Goal: Download file/media

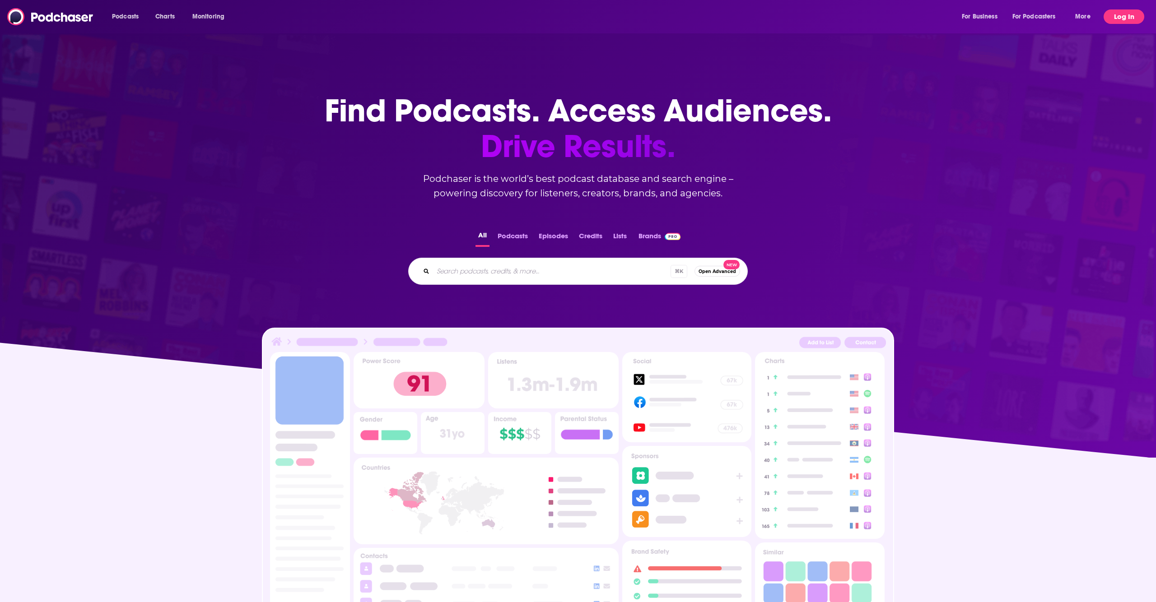
click at [1132, 19] on button "Log In" at bounding box center [1124, 16] width 41 height 14
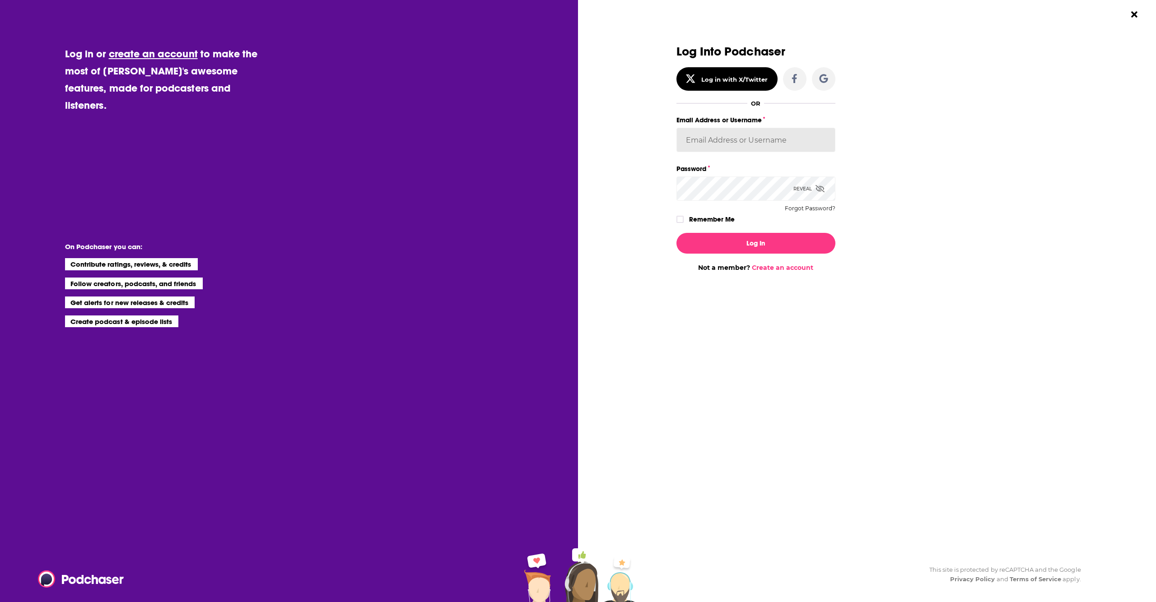
click at [724, 145] on input "Email Address or Username" at bounding box center [756, 140] width 159 height 24
type input "jotto141"
click at [681, 219] on icon "Dialog" at bounding box center [679, 220] width 5 height 4
click at [733, 239] on button "Log In" at bounding box center [756, 243] width 159 height 21
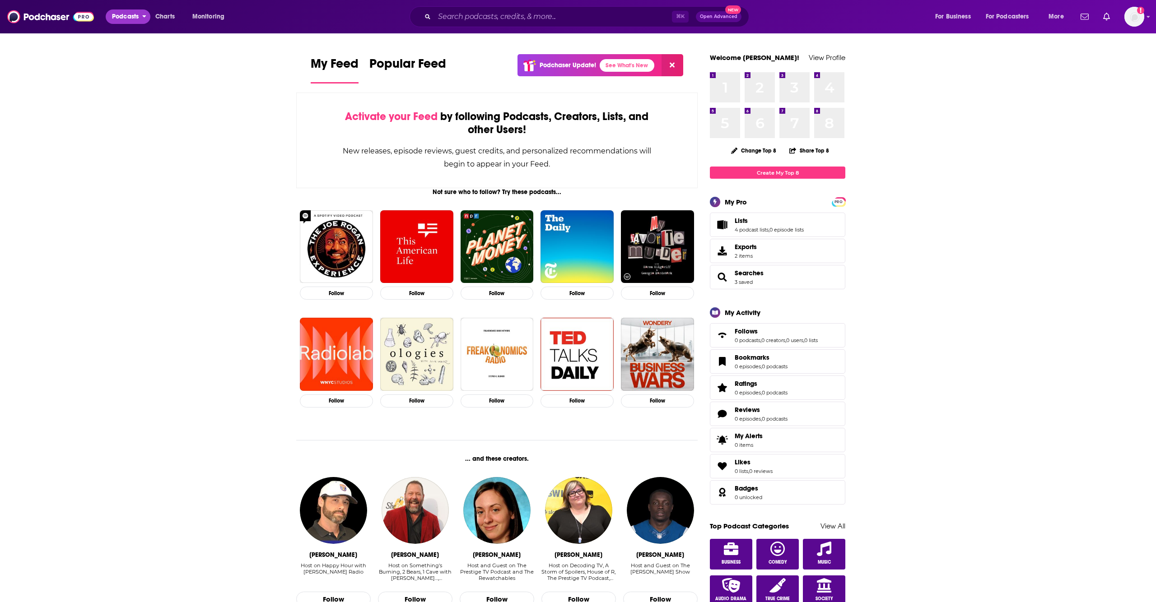
click at [130, 16] on span "Podcasts" at bounding box center [125, 16] width 27 height 13
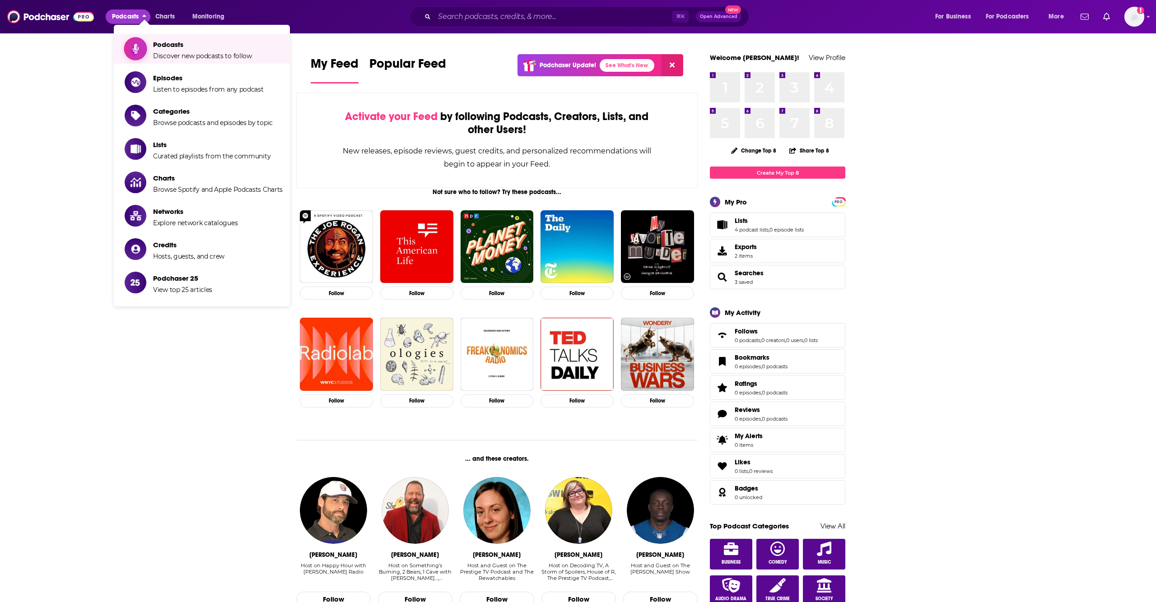
click at [152, 43] on link "Podcasts Discover new podcasts to follow" at bounding box center [204, 48] width 158 height 23
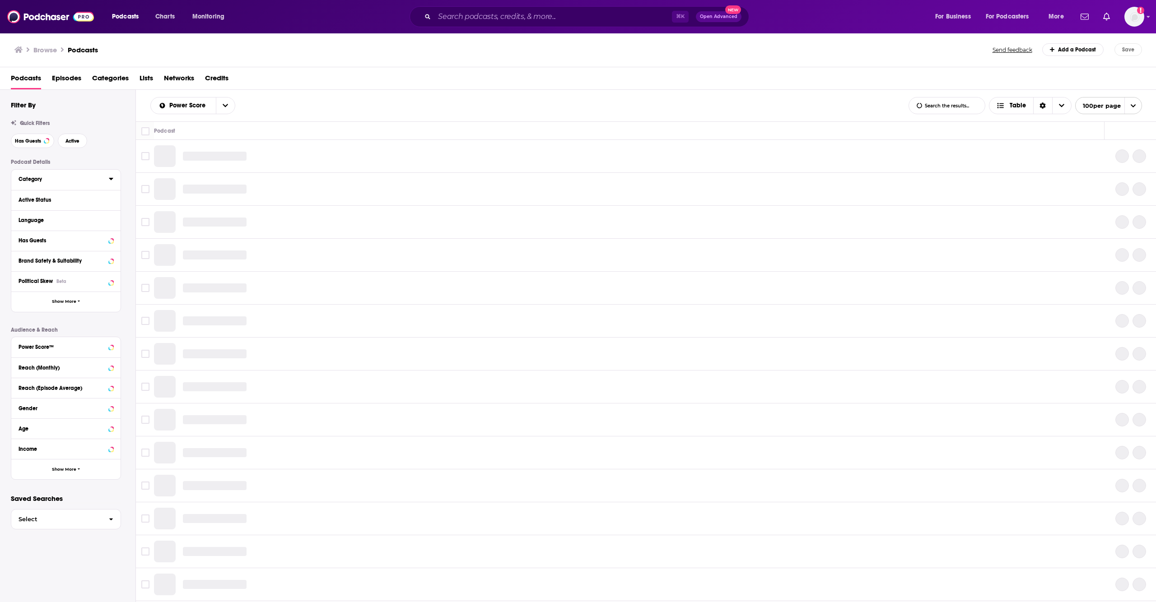
click at [58, 180] on div "Category" at bounding box center [61, 179] width 84 height 6
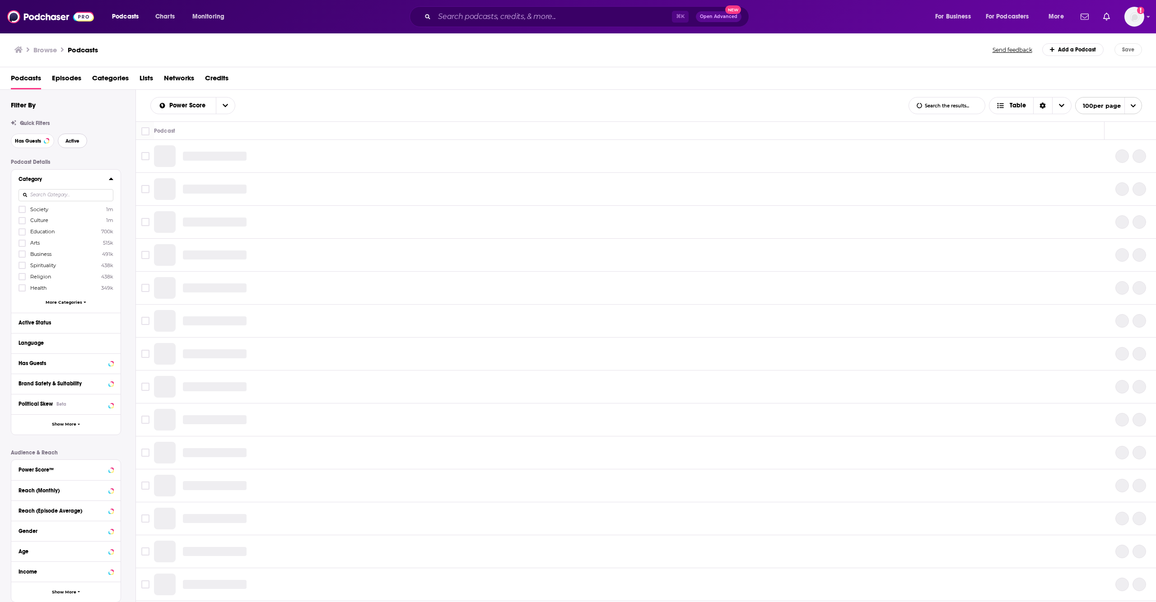
click at [76, 141] on span "Active" at bounding box center [72, 141] width 14 height 5
click at [21, 256] on icon at bounding box center [21, 254] width 5 height 4
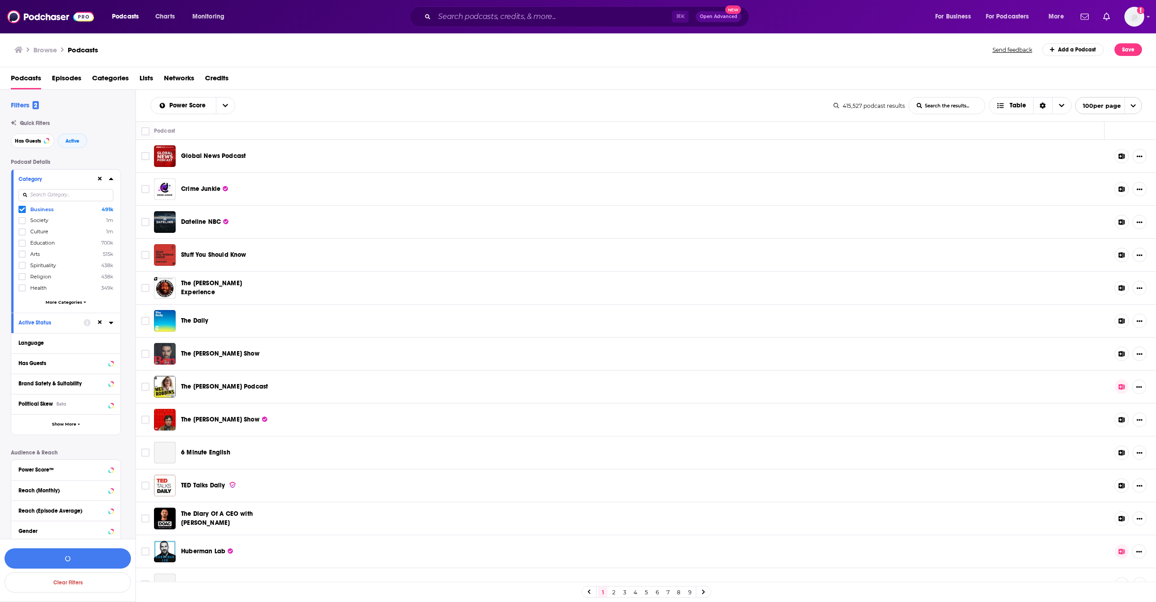
click at [128, 159] on div "Podcast Details Category Business 491k Society 1m Culture 1m Education 700k Art…" at bounding box center [73, 381] width 125 height 444
click at [110, 179] on icon at bounding box center [111, 179] width 4 height 2
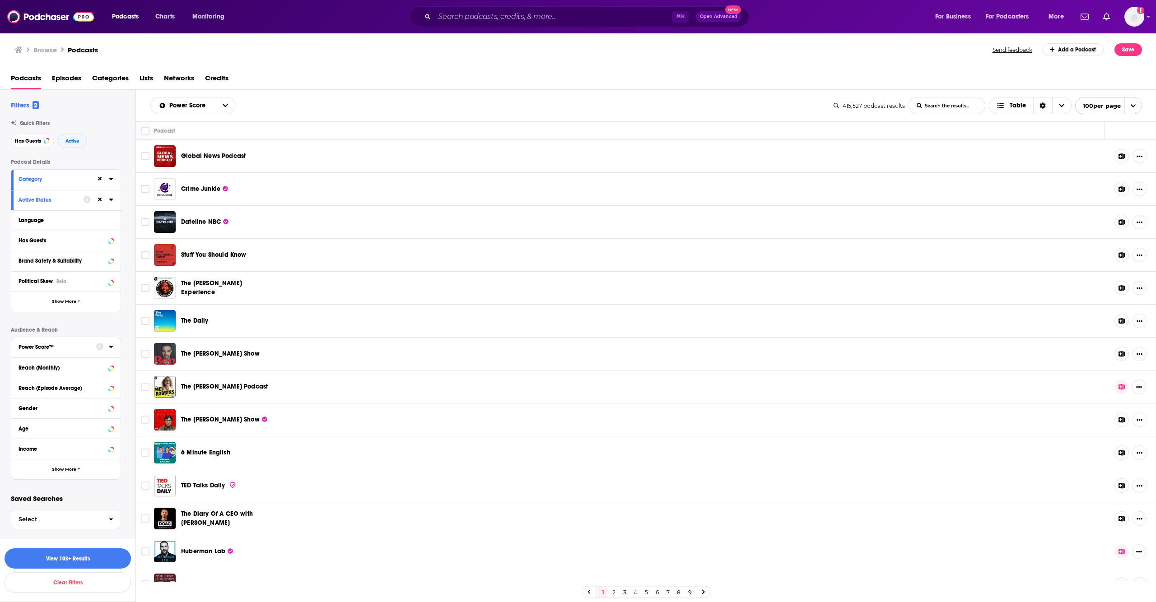
click at [74, 342] on button "Power Score™" at bounding box center [58, 346] width 78 height 11
click at [21, 474] on icon at bounding box center [21, 473] width 5 height 4
click at [104, 561] on button "View 8 Results" at bounding box center [68, 559] width 126 height 20
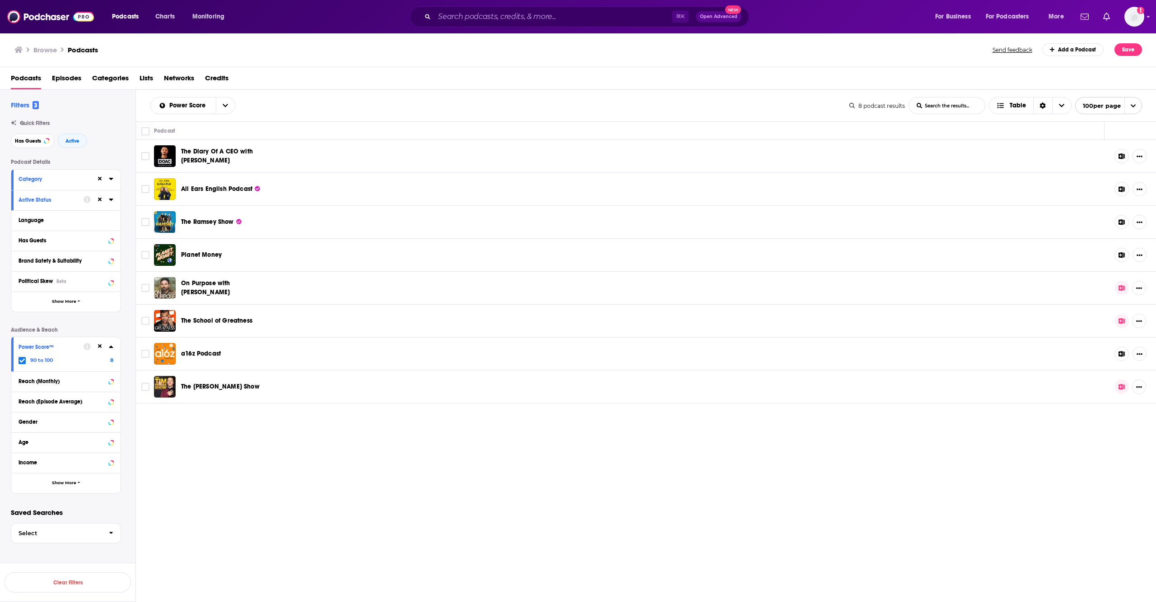
click at [22, 362] on icon at bounding box center [21, 361] width 5 height 4
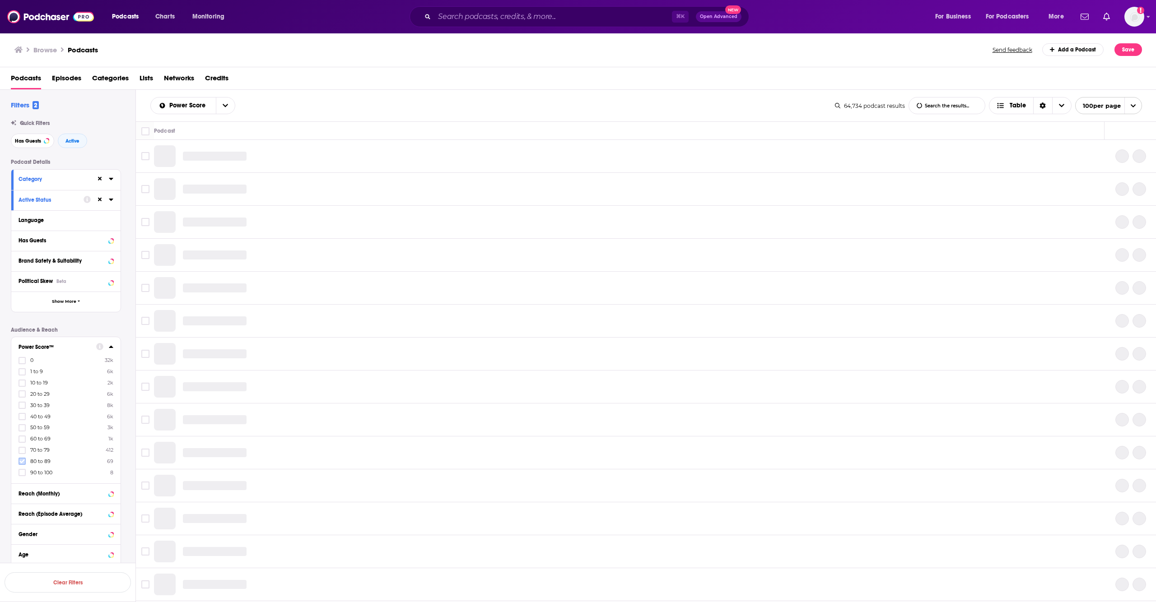
click at [23, 462] on icon at bounding box center [21, 462] width 5 height 4
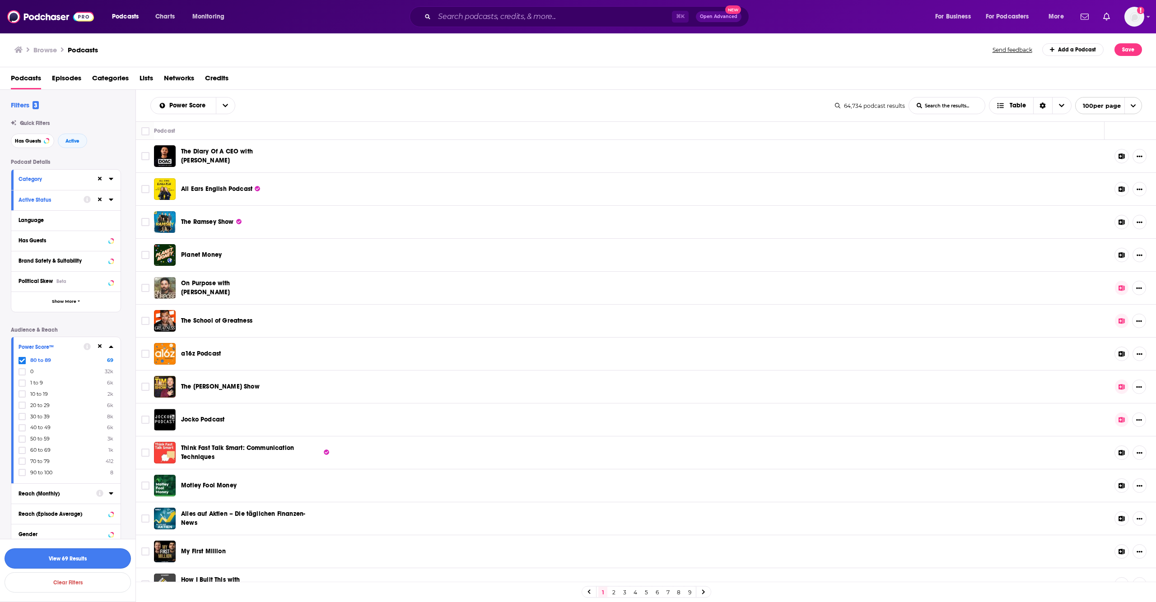
click at [90, 560] on button "View 69 Results" at bounding box center [68, 559] width 126 height 20
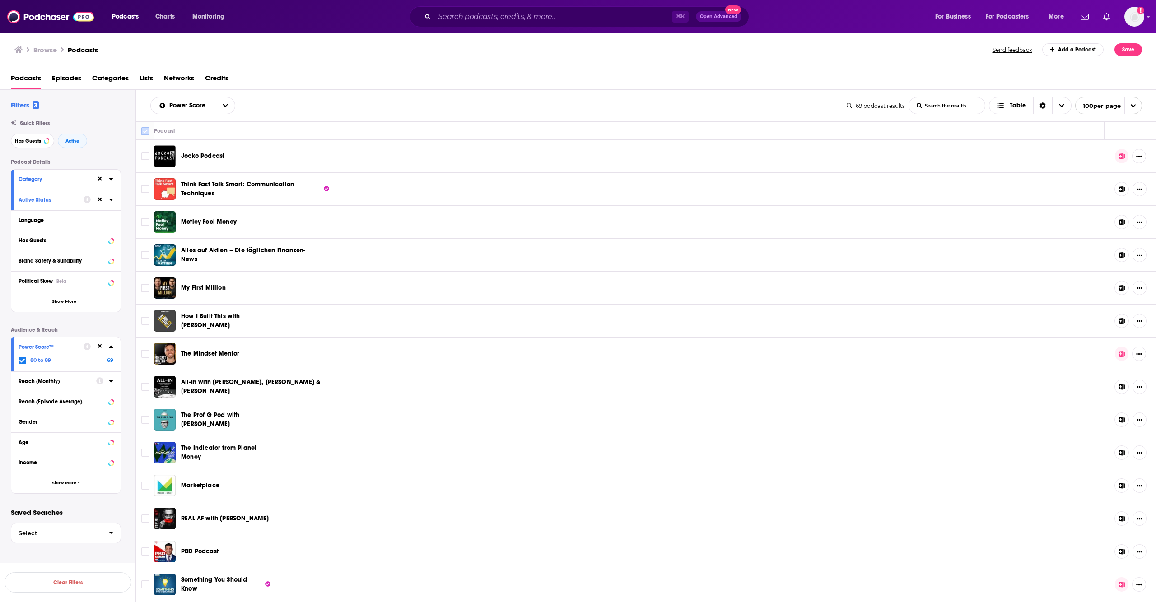
click at [148, 132] on input "Toggle select all" at bounding box center [145, 131] width 8 height 8
checkbox input "true"
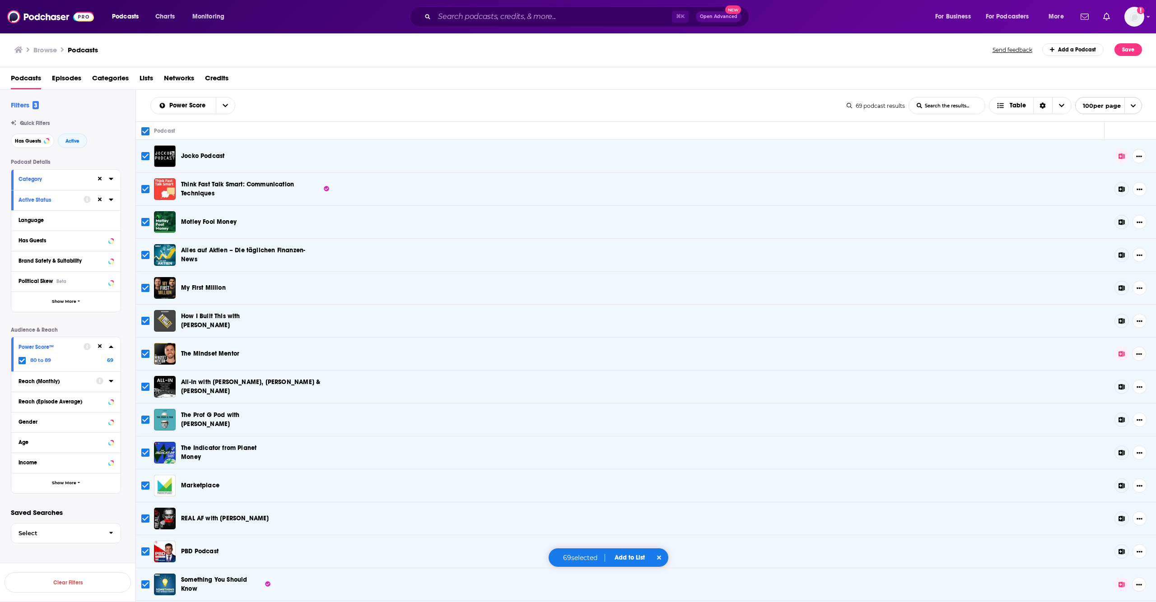
click at [628, 557] on button "Add to List" at bounding box center [629, 558] width 45 height 8
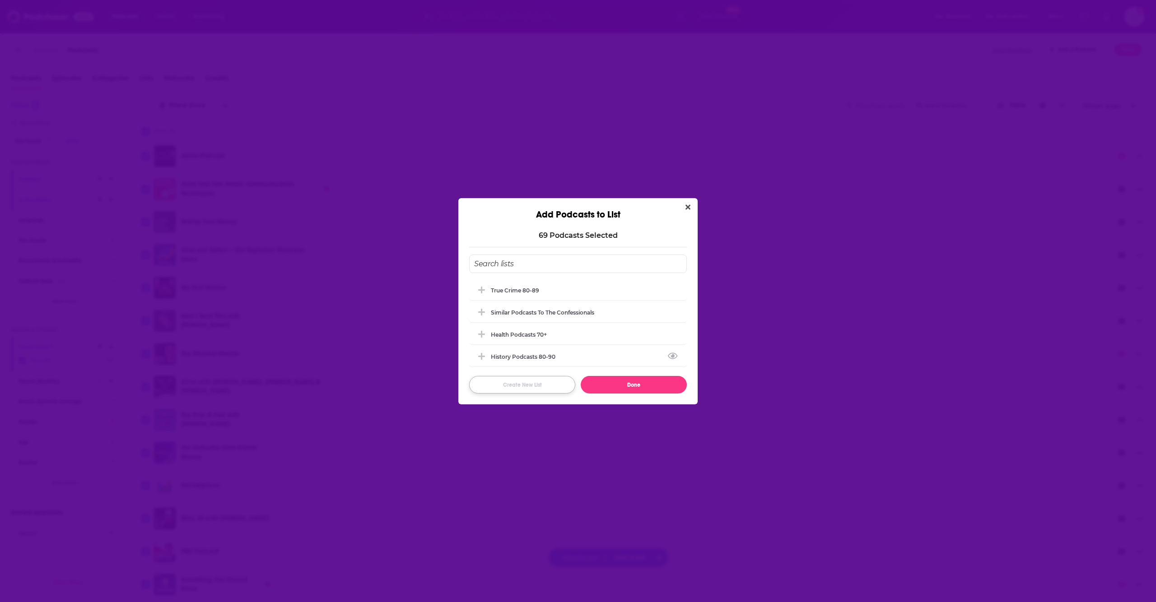
click at [518, 387] on button "Create New List" at bounding box center [522, 385] width 106 height 18
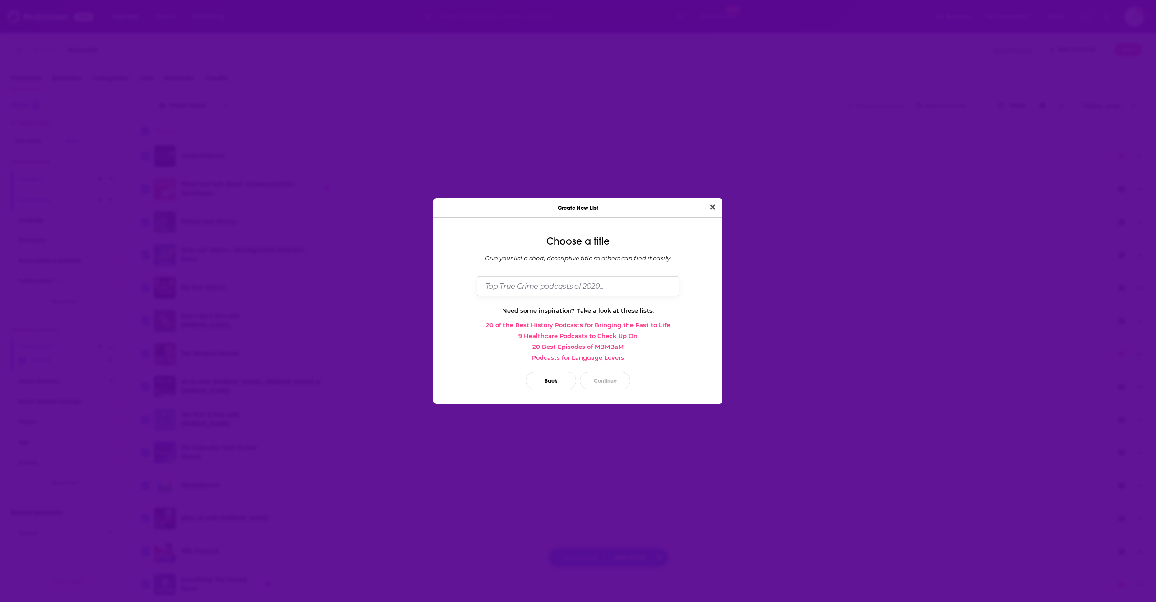
click at [527, 286] on input "Dialog" at bounding box center [578, 285] width 202 height 19
type input "80-89 Business podcasts"
click at [605, 384] on button "Continue" at bounding box center [605, 381] width 51 height 18
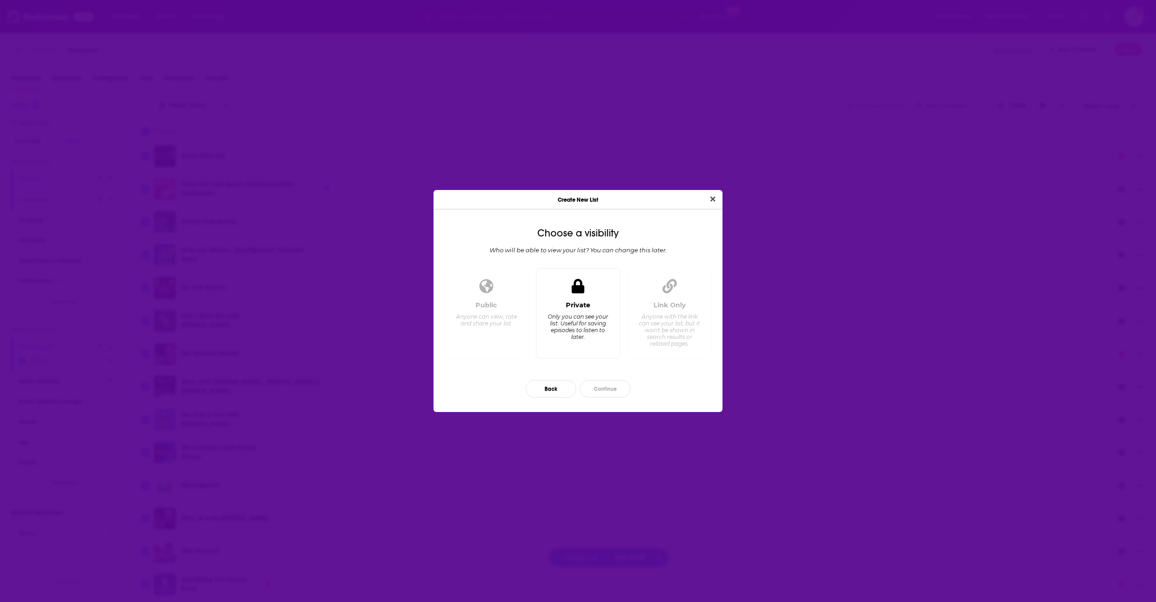
click at [500, 330] on div "Public Anyone can view, rate and share your list." at bounding box center [486, 326] width 69 height 50
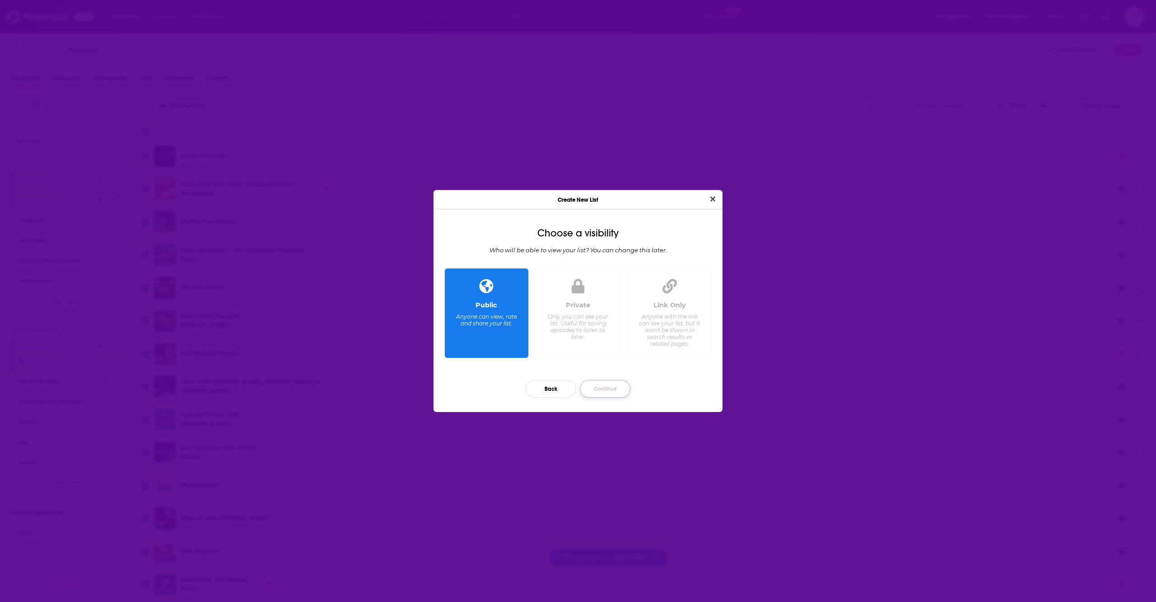
click at [604, 388] on button "Continue" at bounding box center [605, 389] width 51 height 18
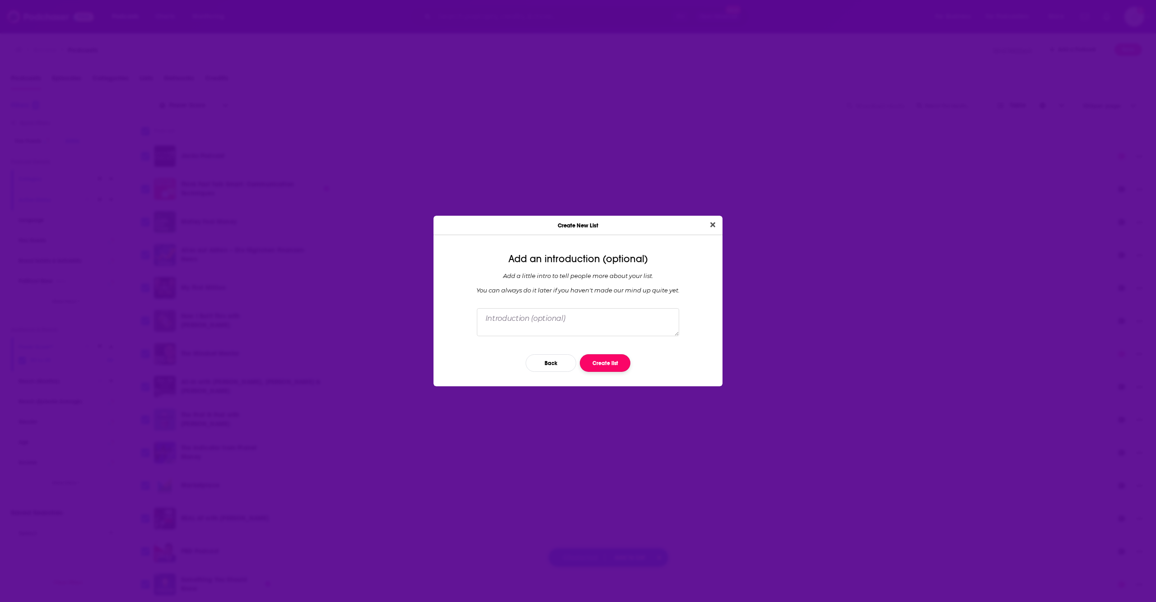
click at [604, 367] on button "Create list" at bounding box center [605, 364] width 51 height 18
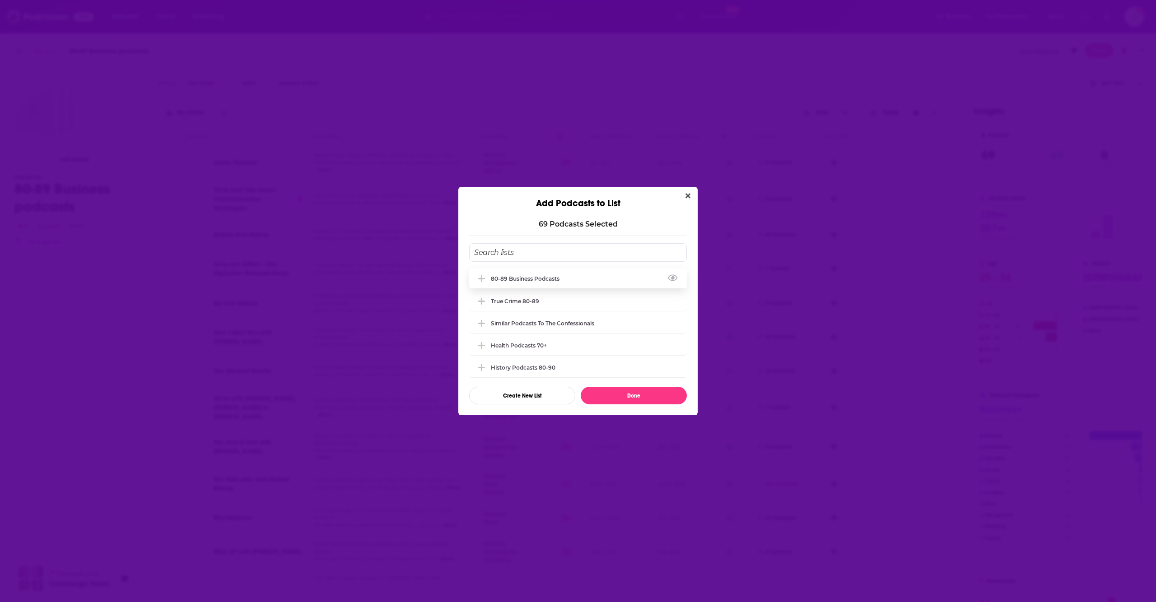
click at [544, 278] on div "80-89 Business podcasts" at bounding box center [528, 279] width 74 height 7
click at [609, 399] on button "Done" at bounding box center [634, 396] width 106 height 18
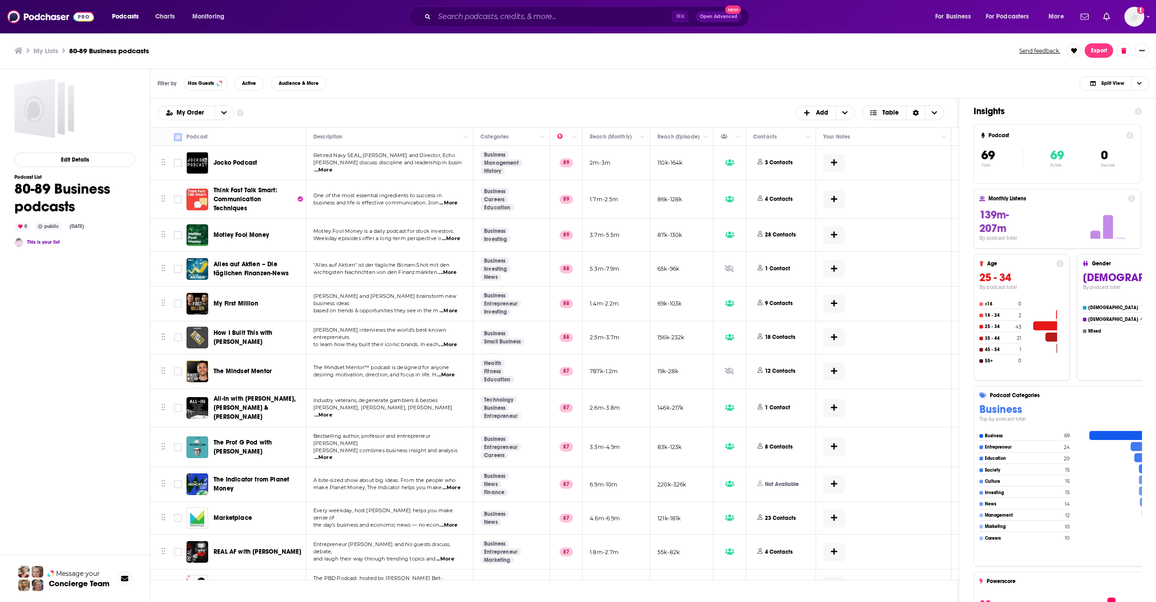
click at [177, 138] on input "Toggle select all" at bounding box center [178, 137] width 8 height 8
checkbox input "true"
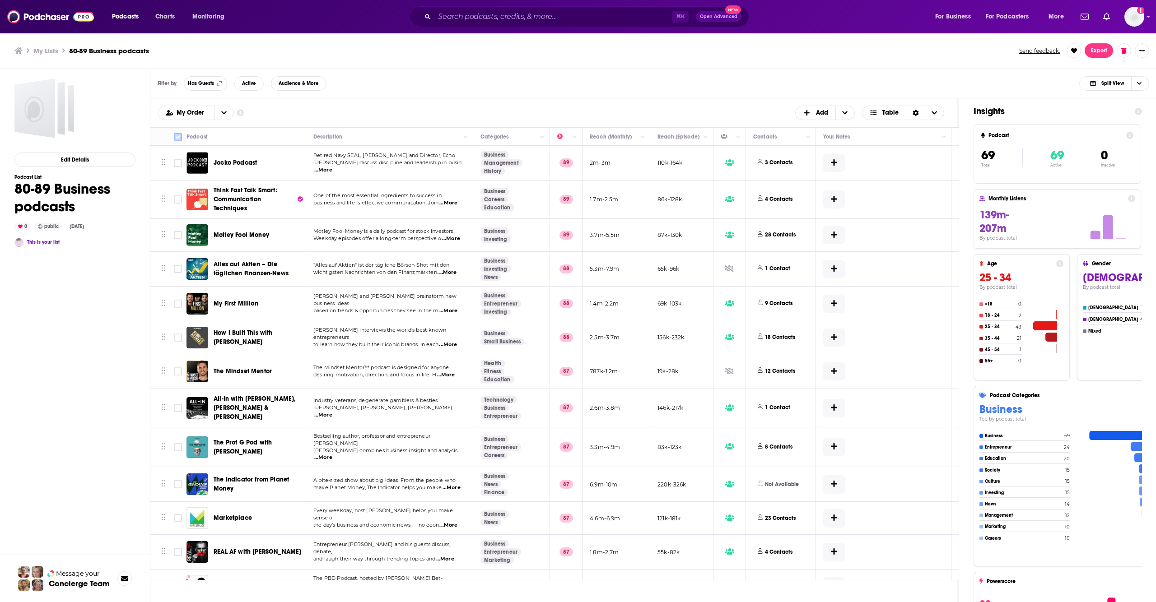
checkbox input "true"
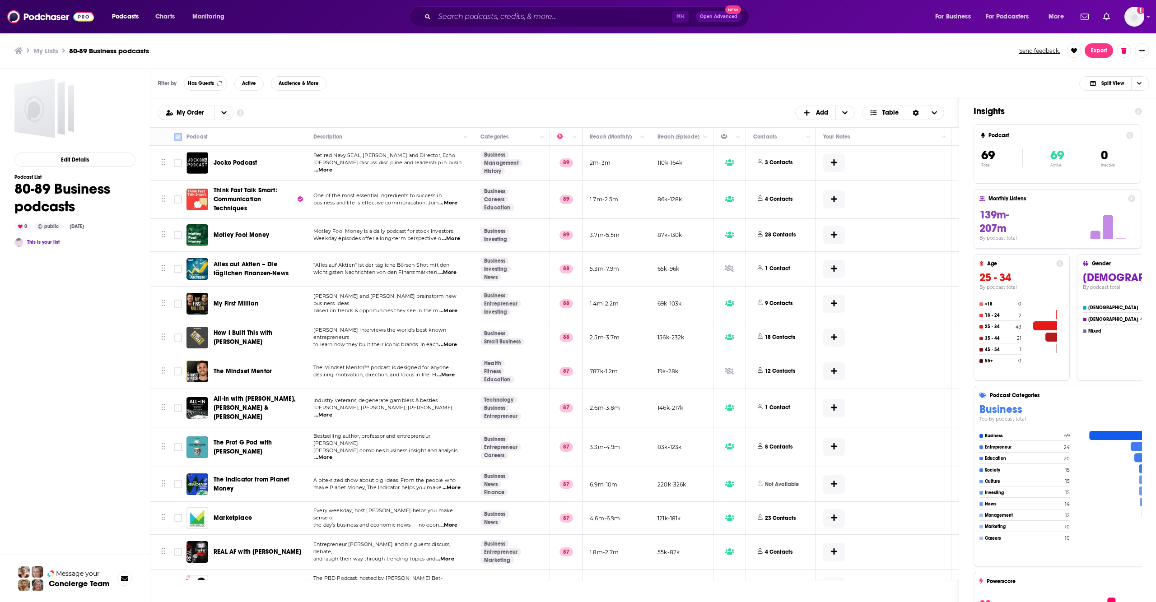
checkbox input "true"
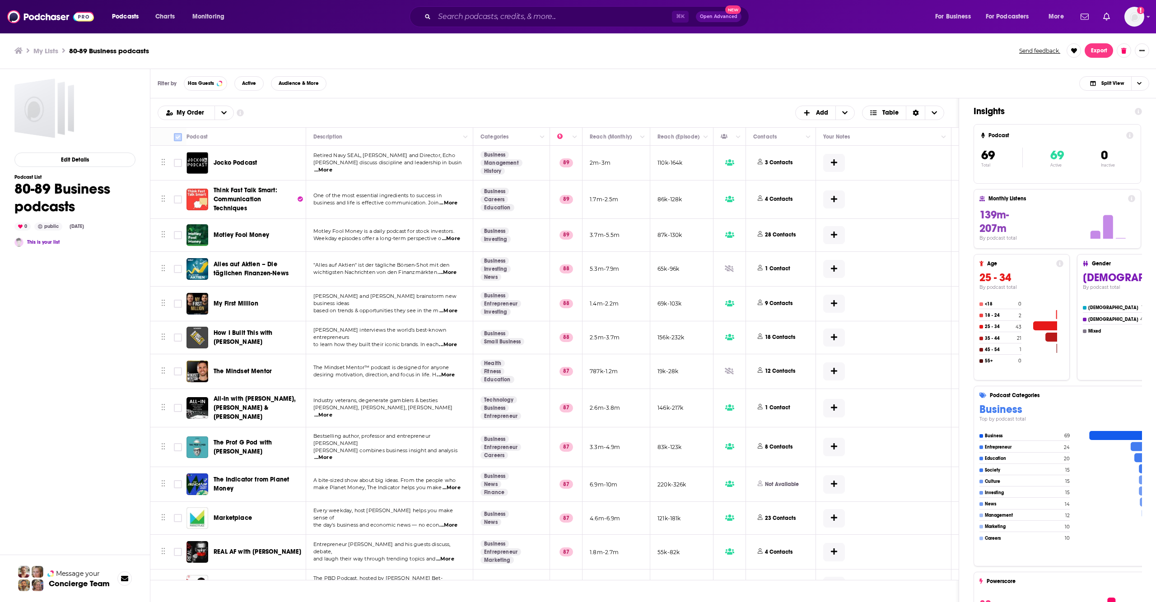
checkbox input "true"
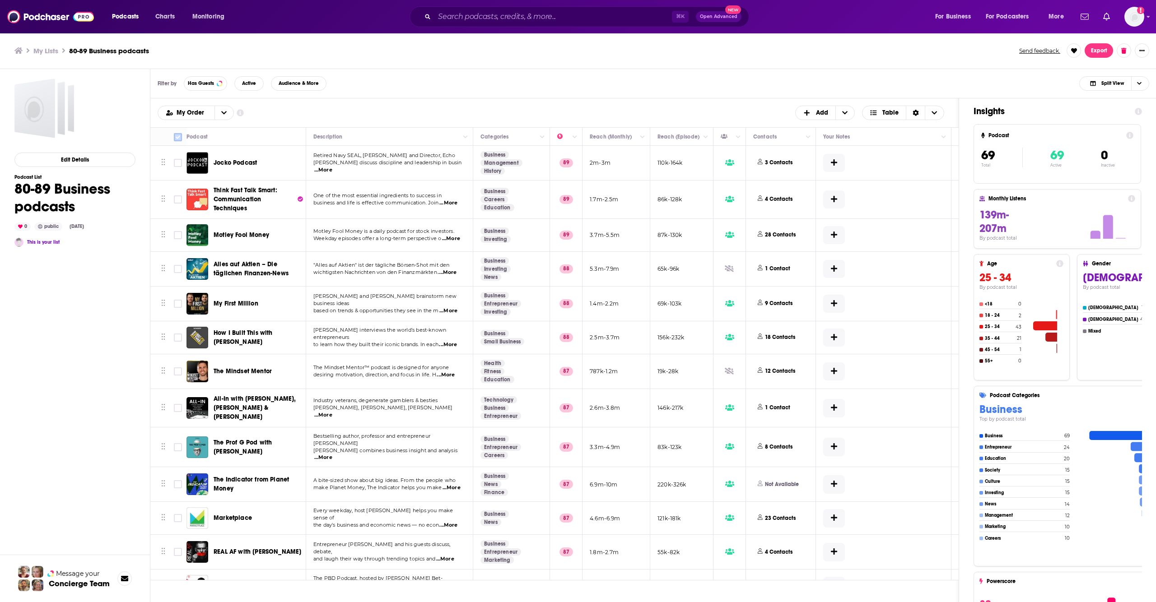
checkbox input "true"
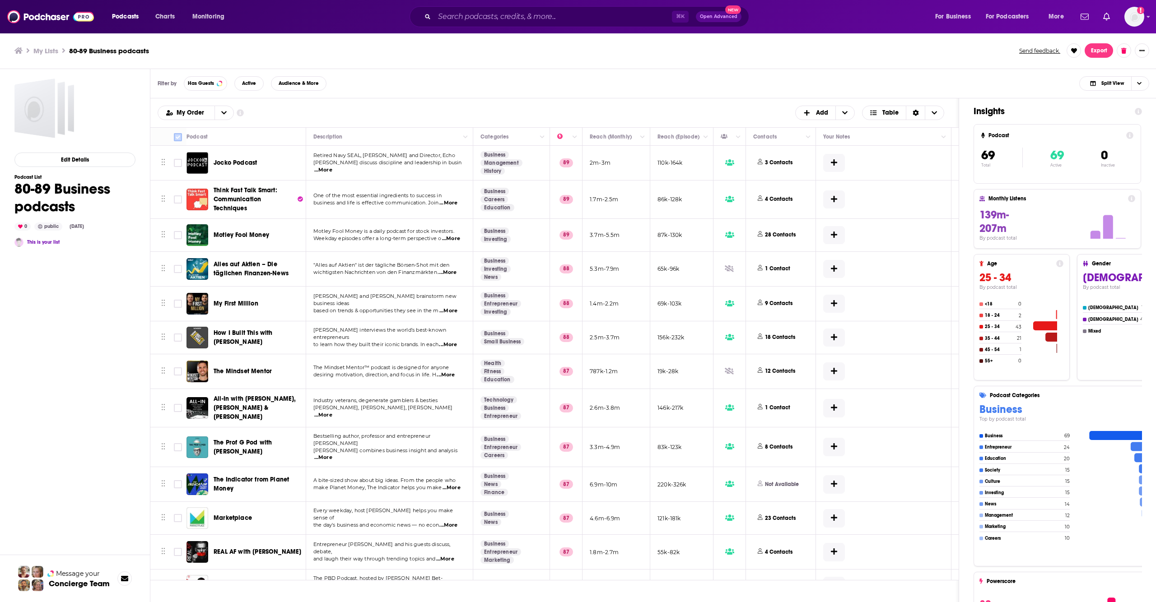
checkbox input "true"
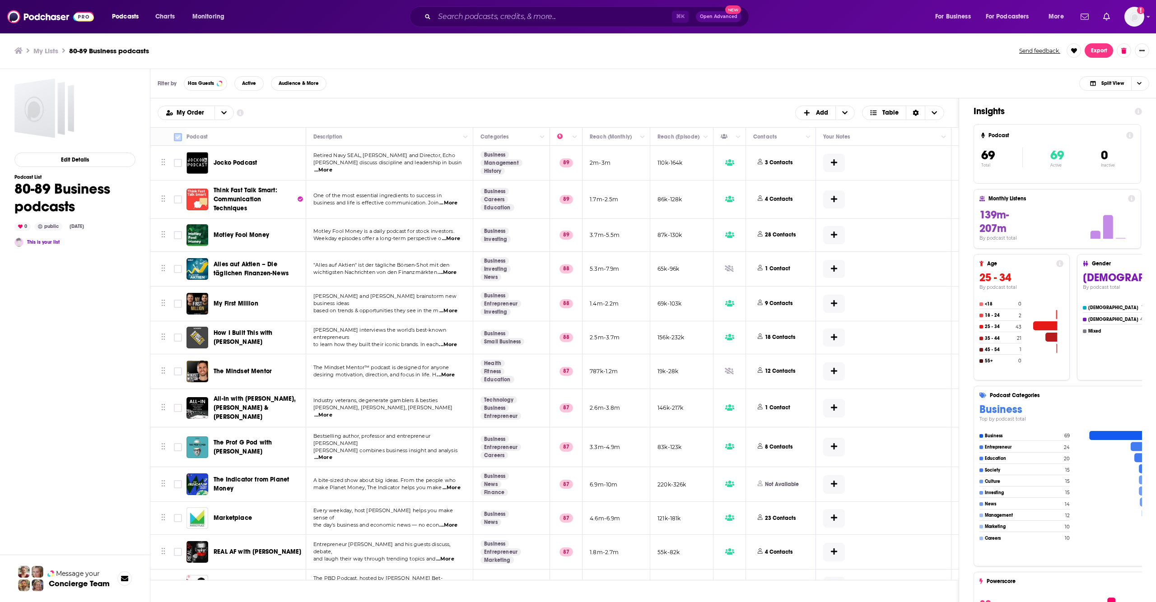
checkbox input "true"
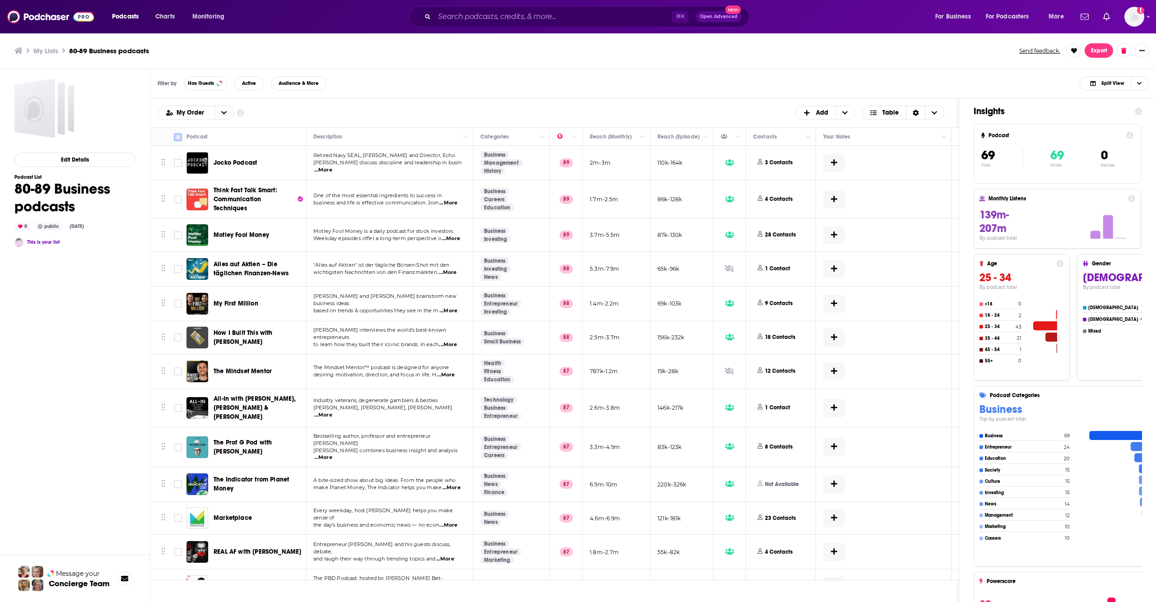
checkbox input "true"
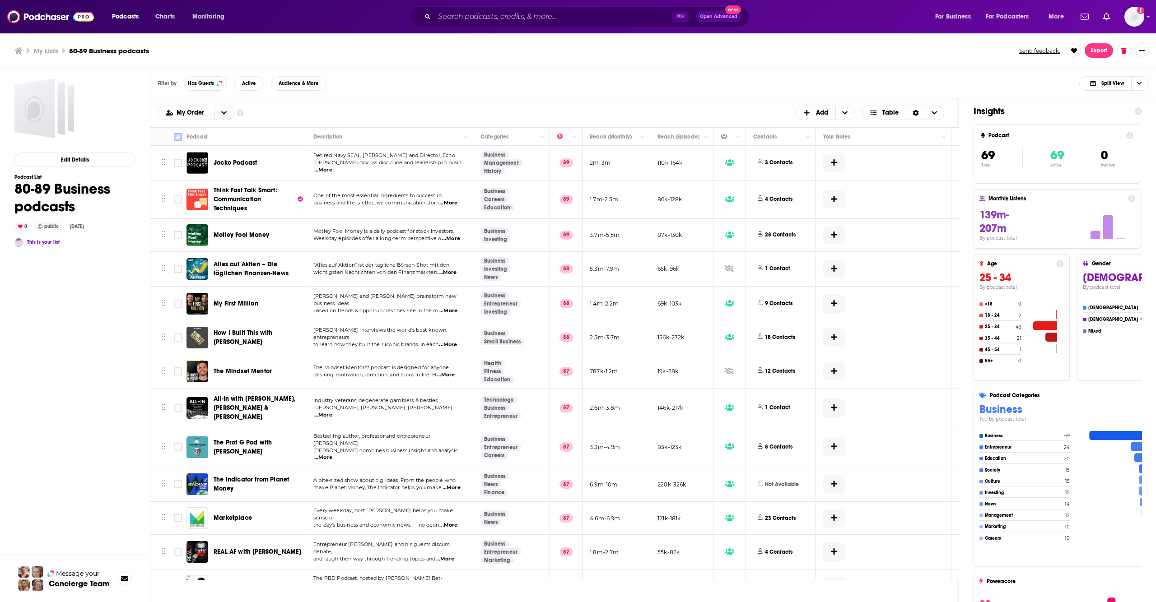
checkbox input "true"
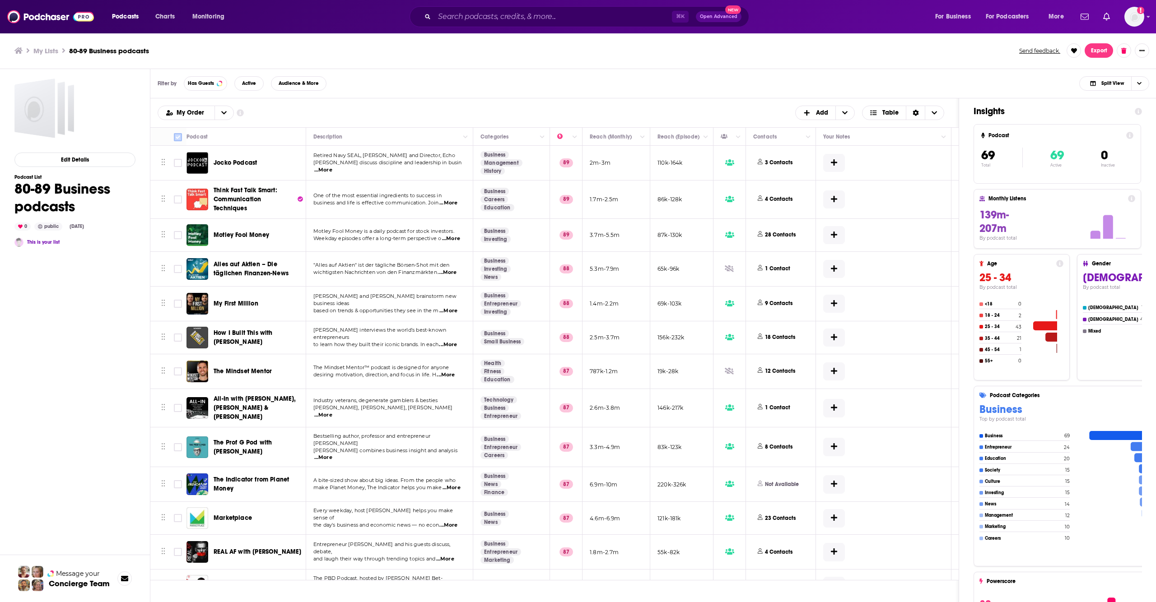
checkbox input "true"
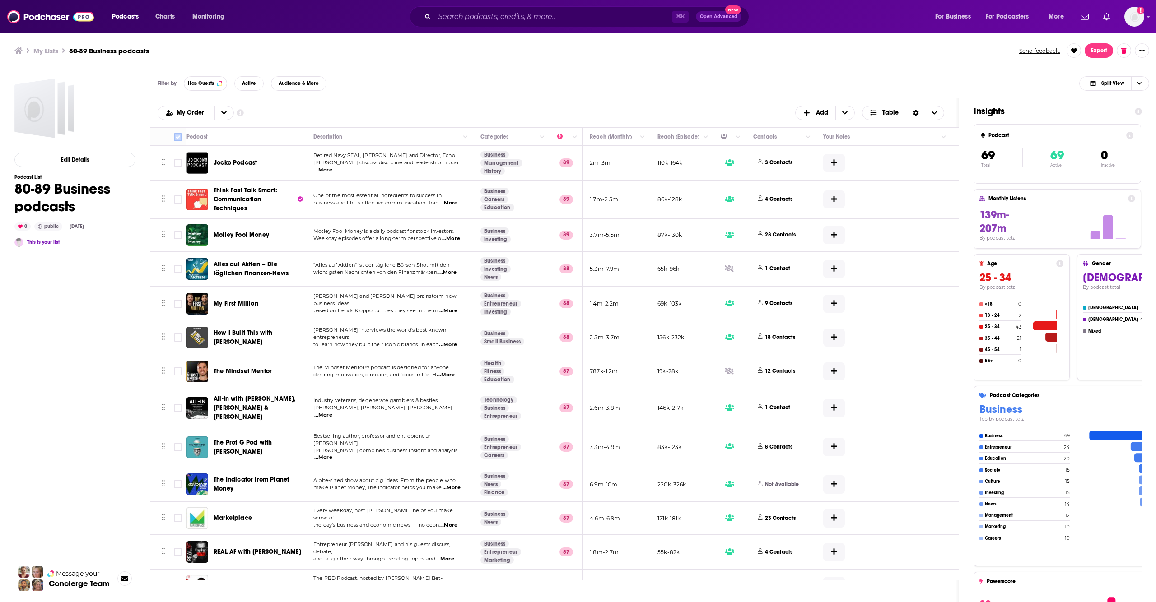
checkbox input "true"
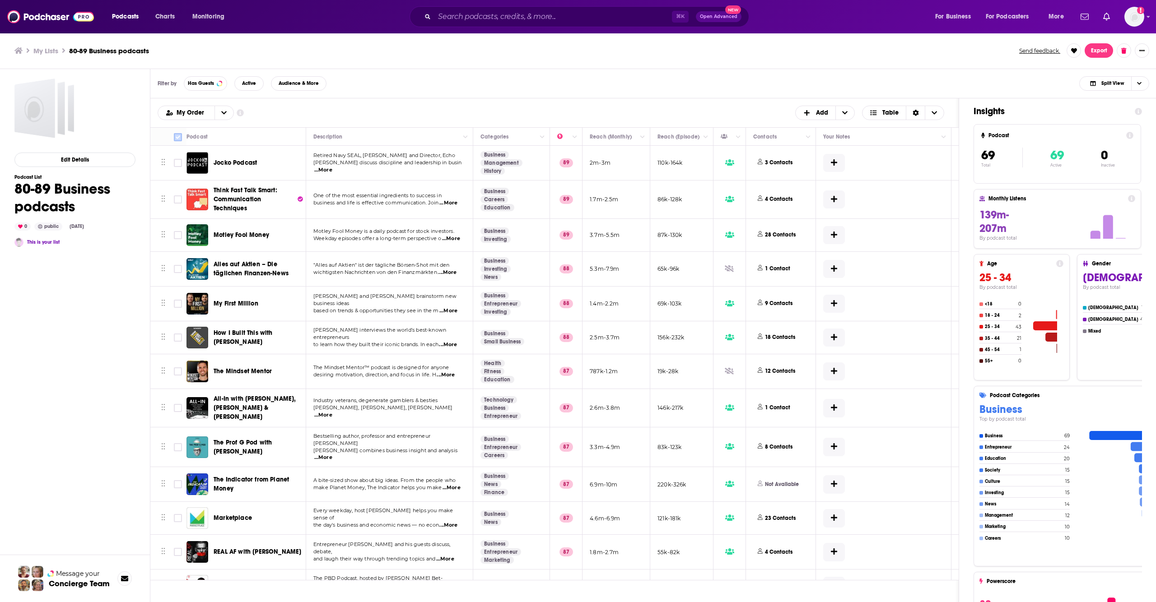
checkbox input "true"
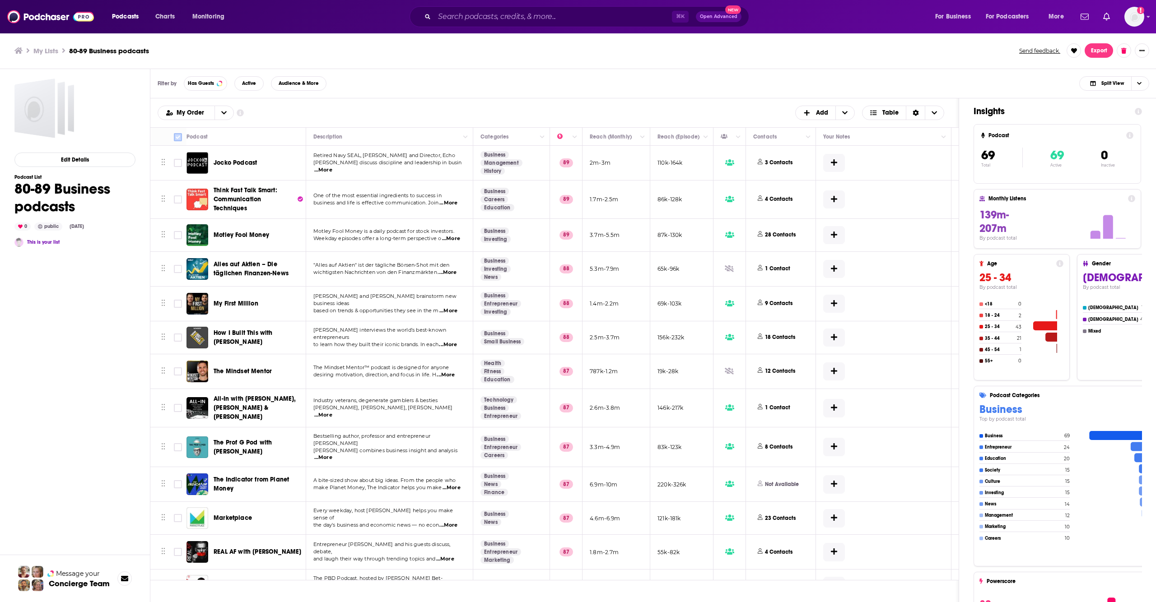
checkbox input "true"
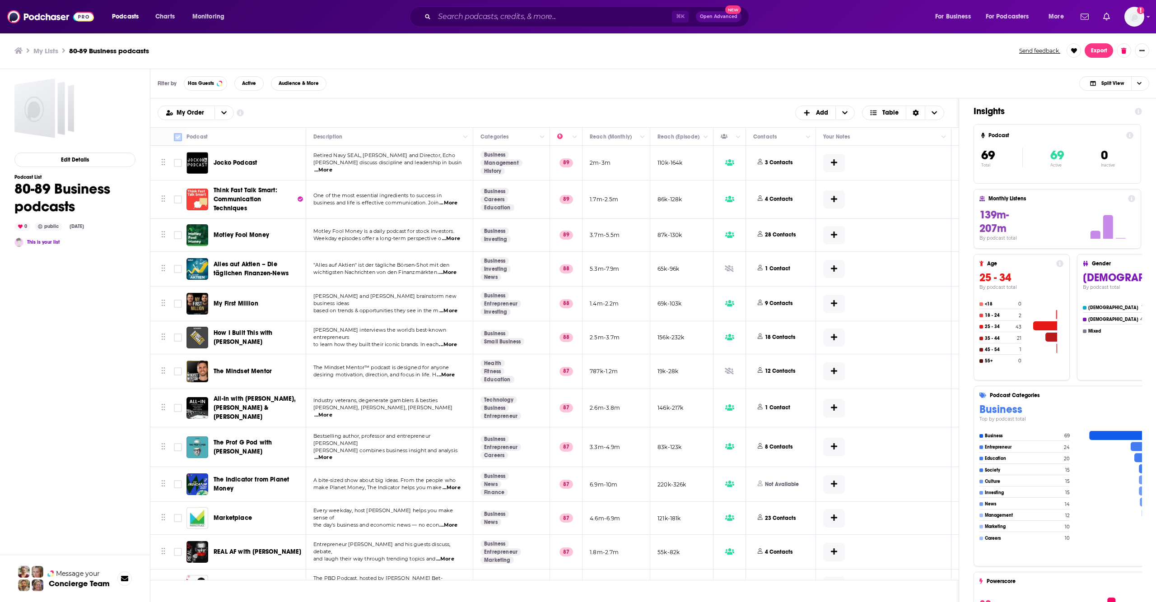
checkbox input "true"
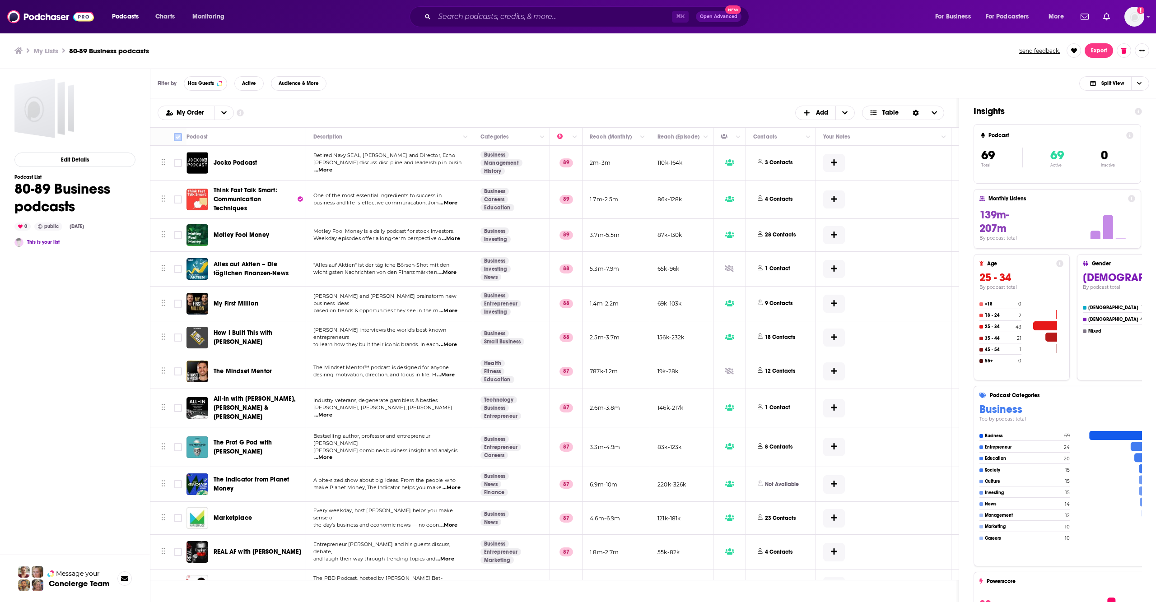
checkbox input "true"
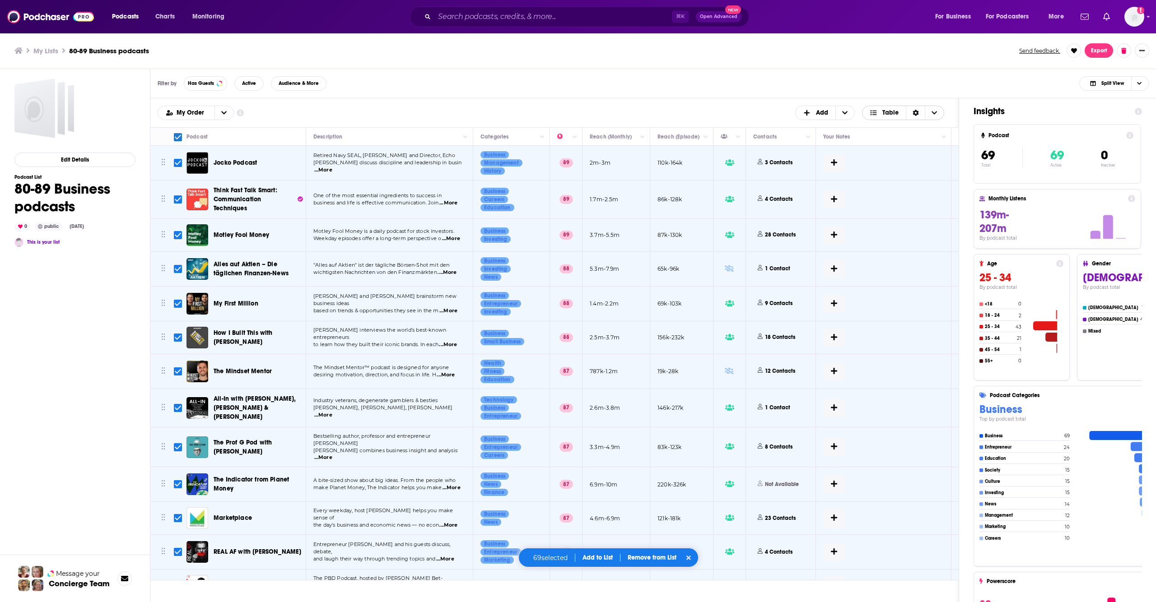
click at [929, 115] on span "Choose View" at bounding box center [934, 113] width 19 height 14
click at [1138, 85] on icon "Choose View" at bounding box center [1139, 83] width 5 height 5
click at [1140, 52] on icon "Show More Button" at bounding box center [1142, 50] width 5 height 5
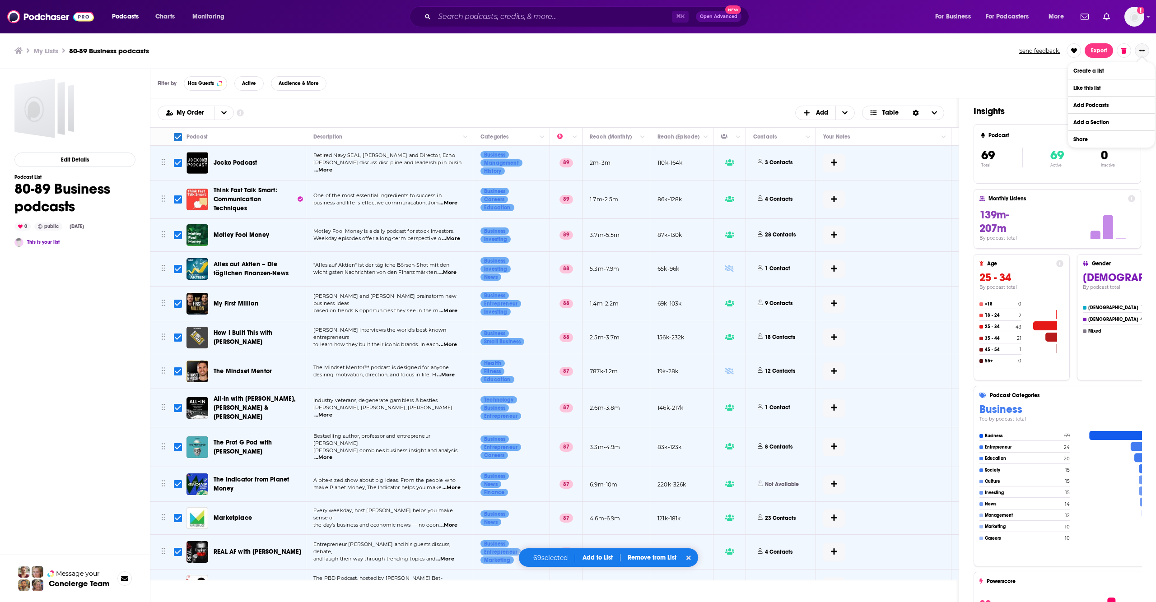
click at [1143, 51] on icon "Show More Button" at bounding box center [1142, 50] width 5 height 1
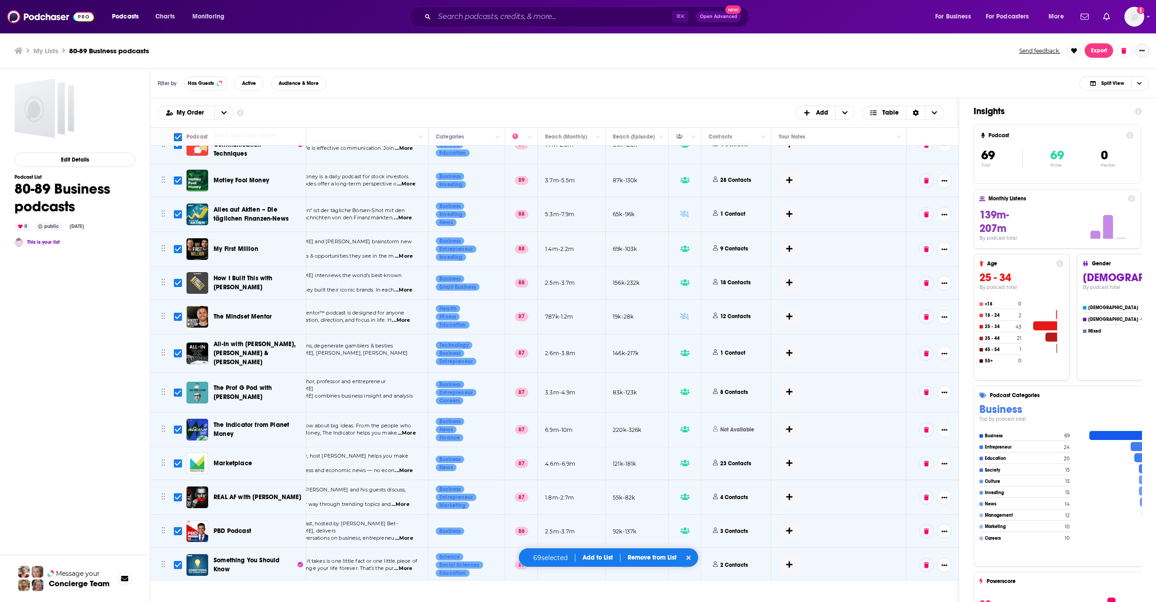
scroll to position [0, 45]
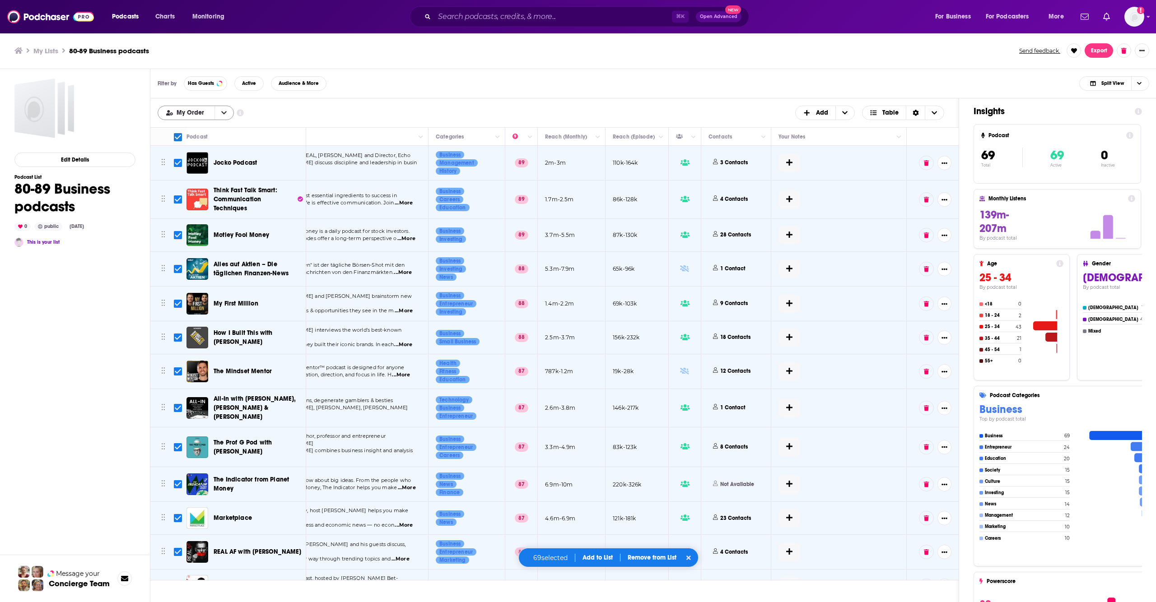
click at [223, 117] on button "open menu" at bounding box center [224, 113] width 19 height 14
click at [223, 117] on button "close menu" at bounding box center [224, 113] width 19 height 14
click at [178, 136] on input "Toggle select all" at bounding box center [178, 137] width 8 height 8
checkbox input "false"
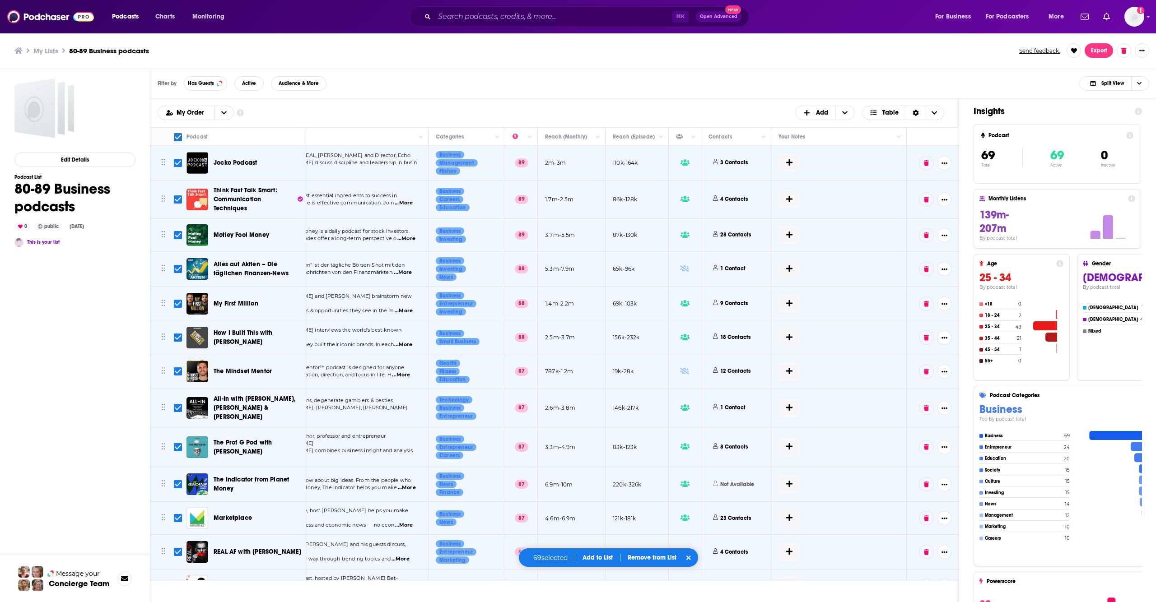
checkbox input "false"
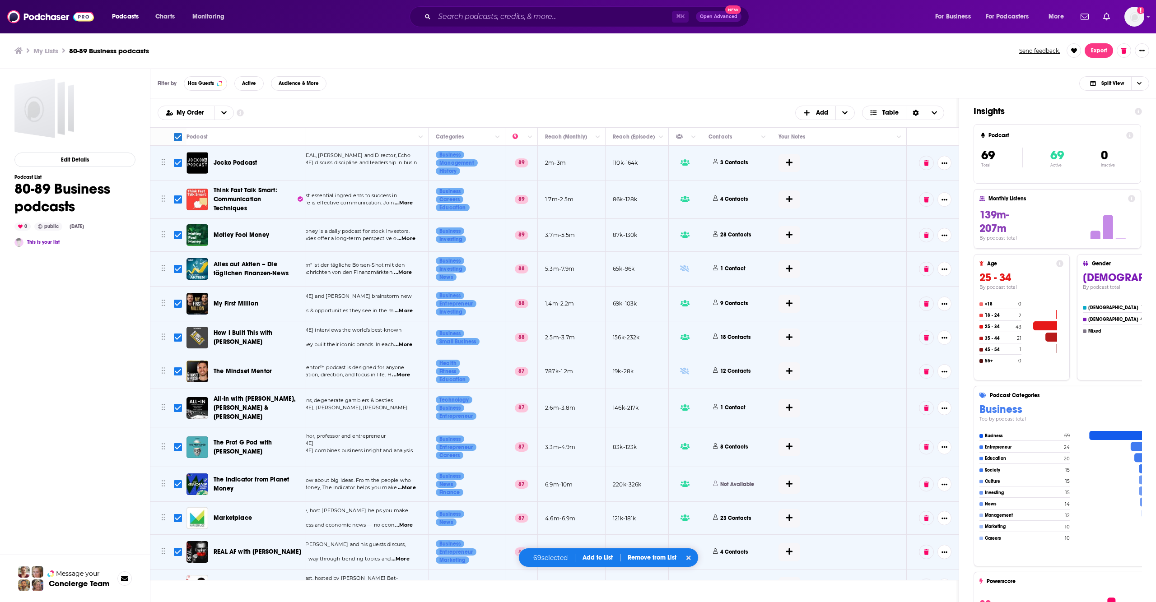
checkbox input "false"
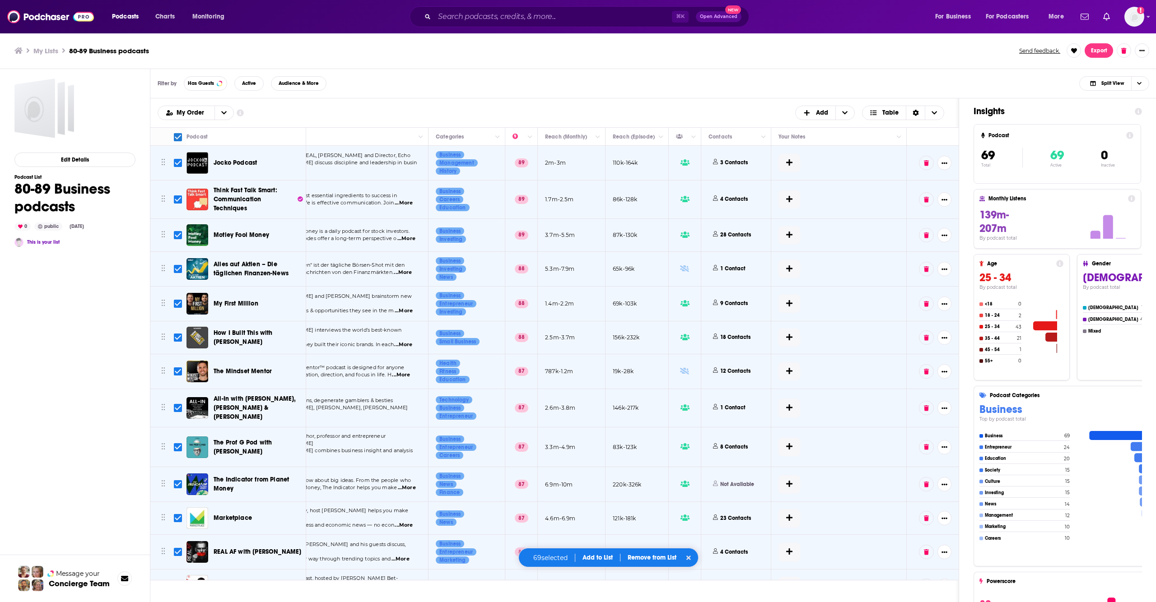
checkbox input "false"
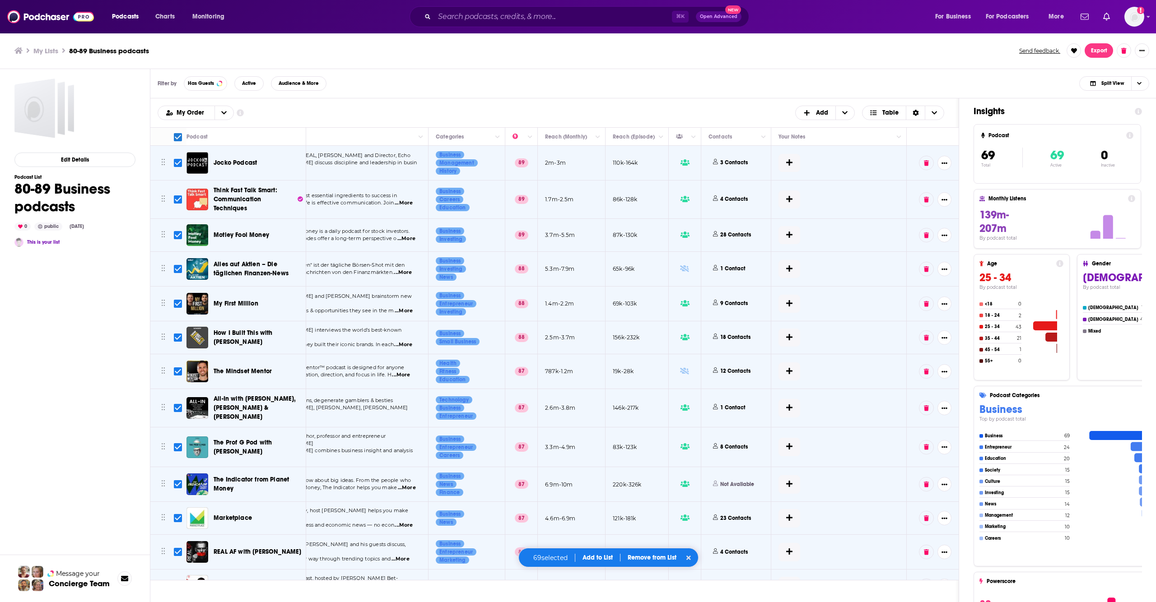
checkbox input "false"
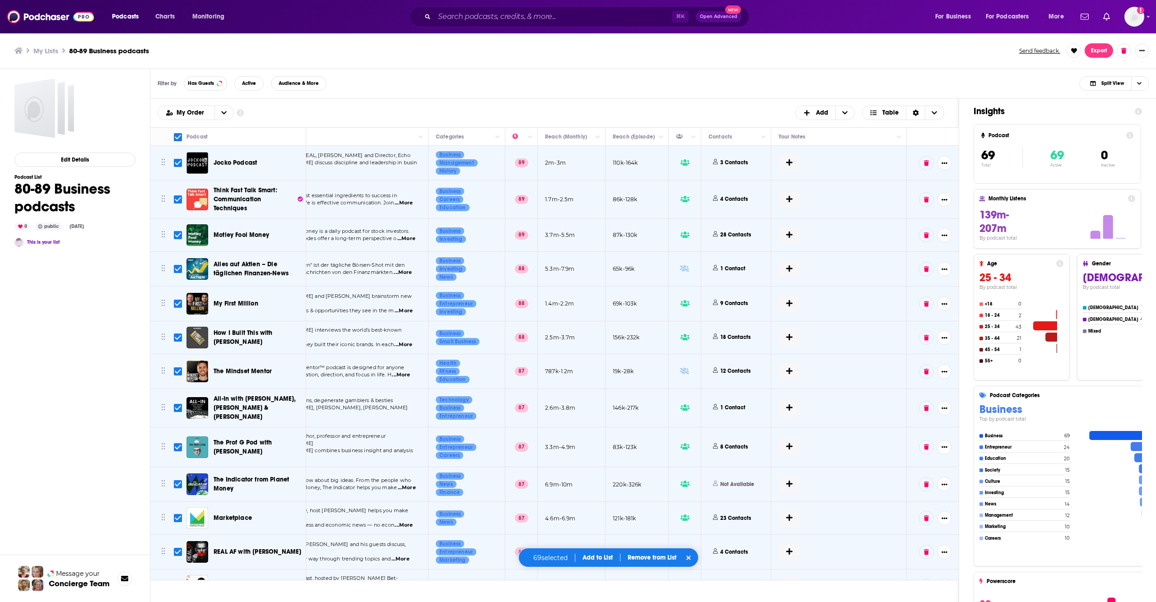
checkbox input "false"
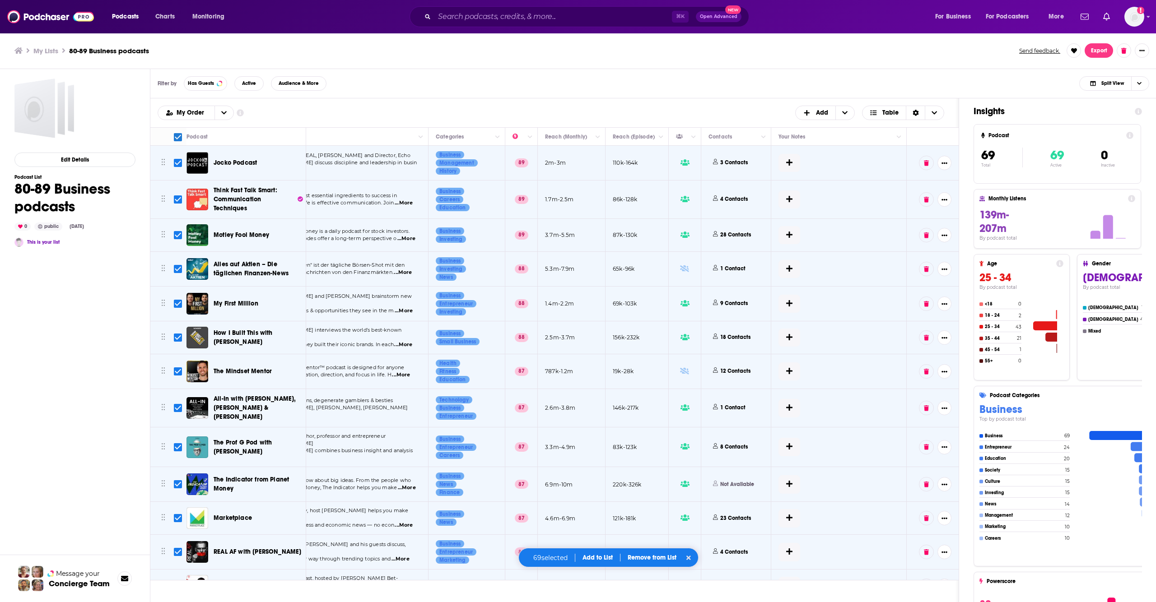
checkbox input "false"
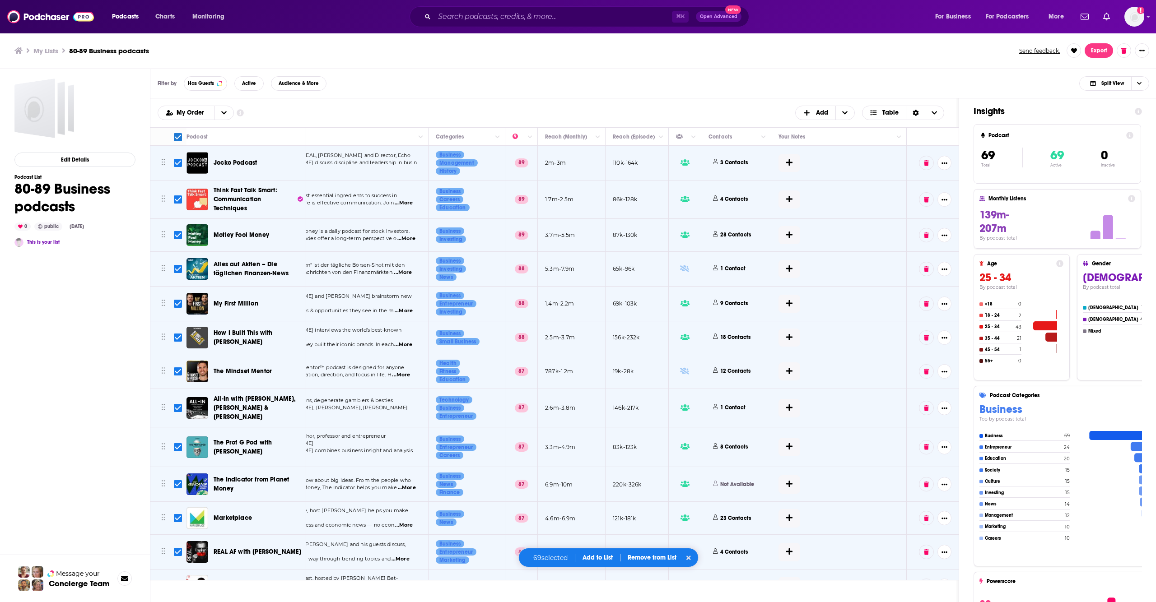
checkbox input "false"
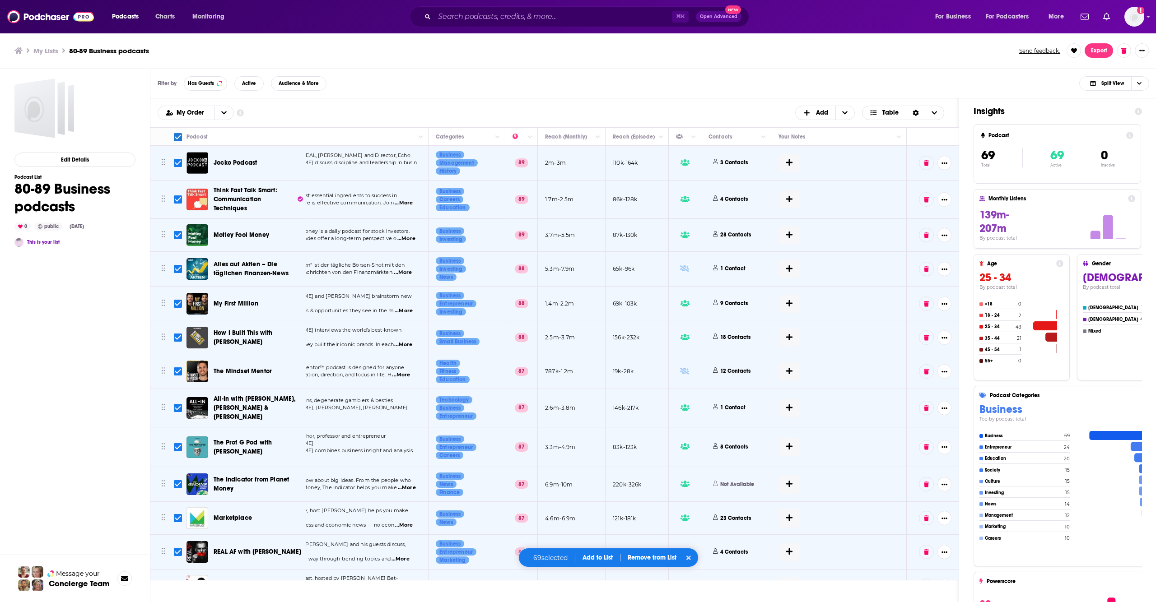
checkbox input "false"
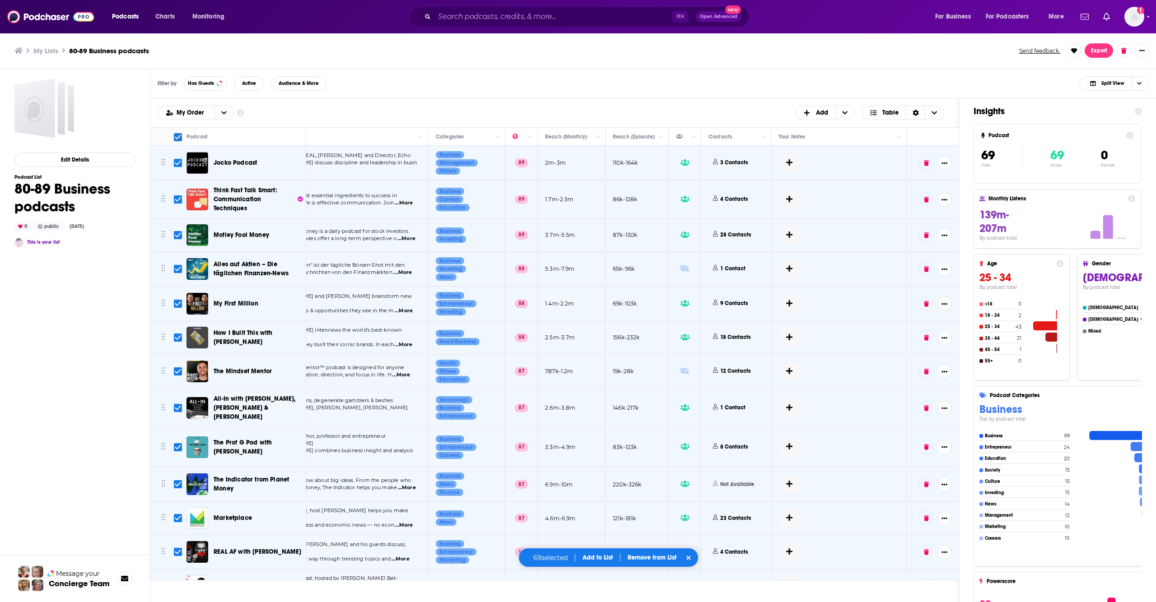
checkbox input "false"
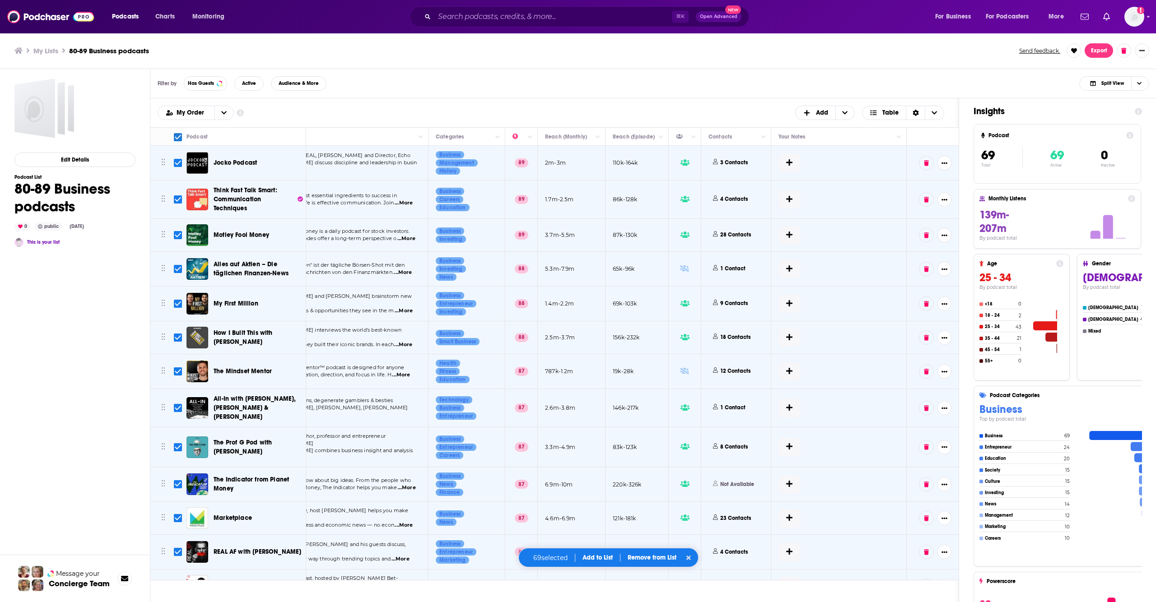
checkbox input "false"
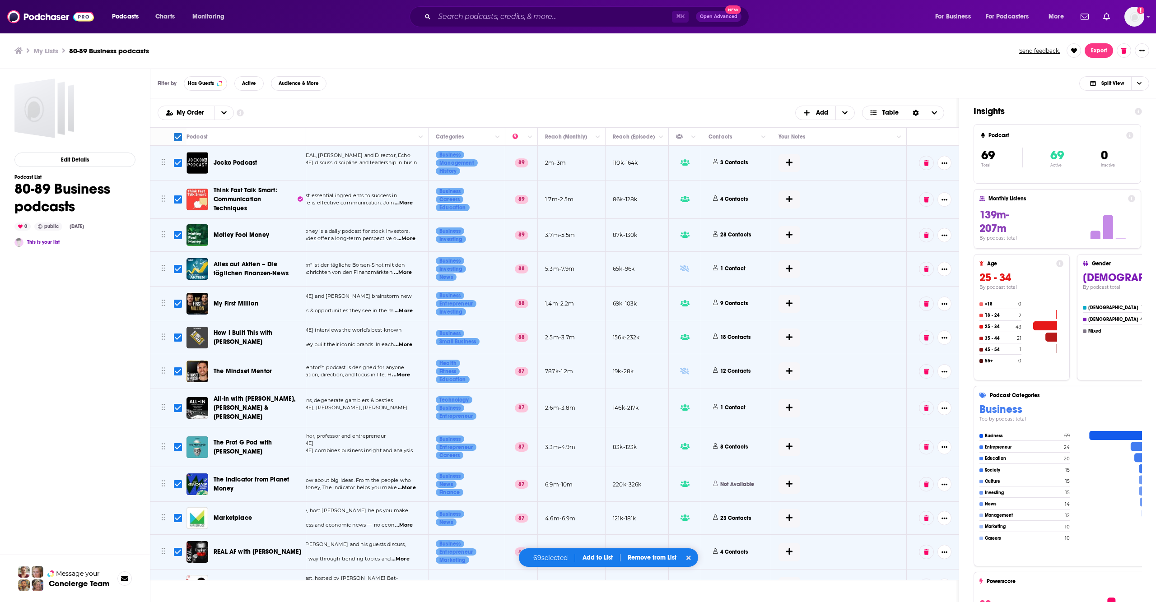
checkbox input "false"
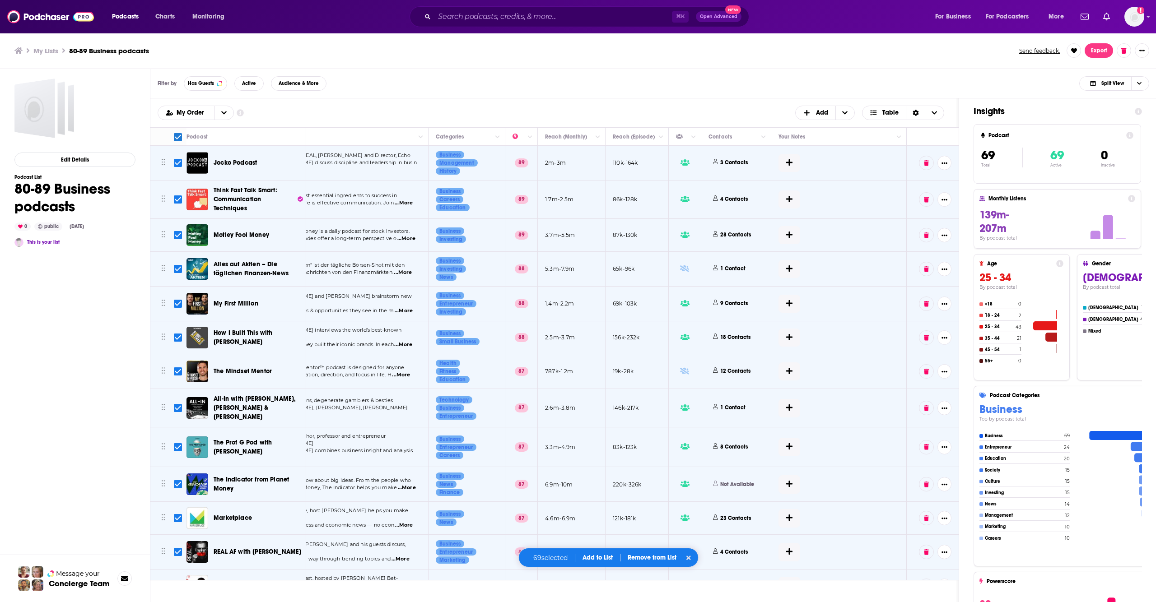
checkbox input "false"
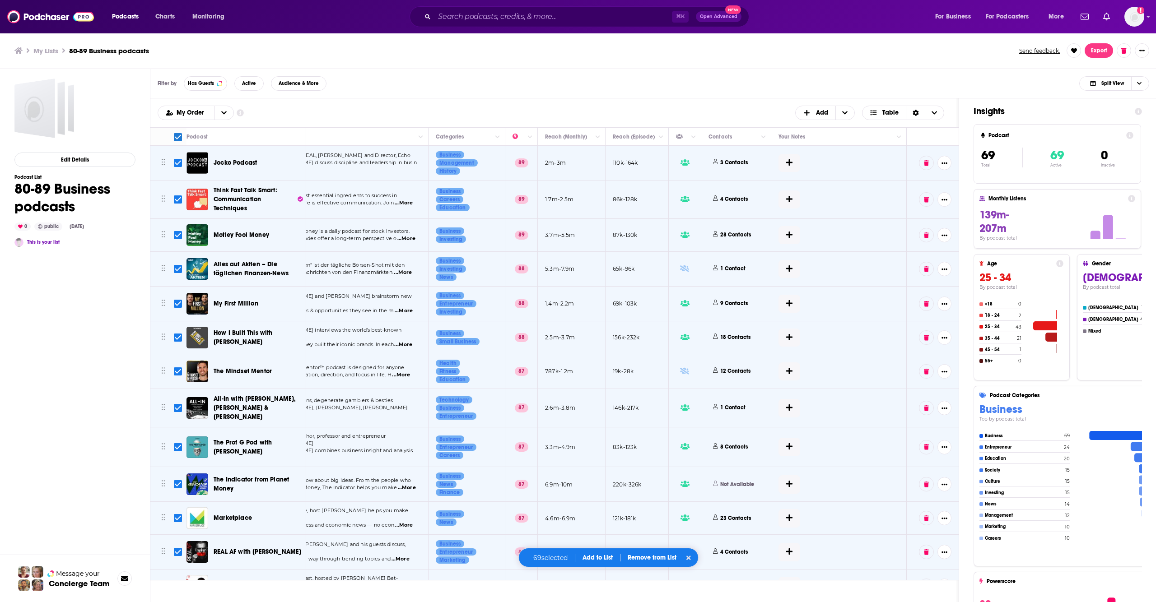
checkbox input "false"
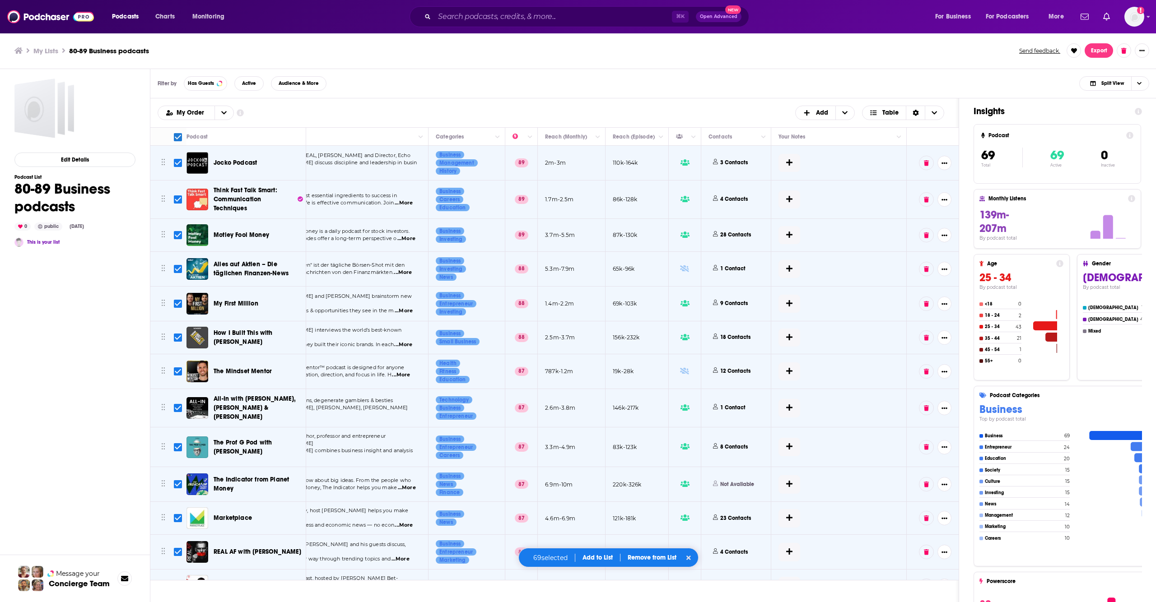
checkbox input "false"
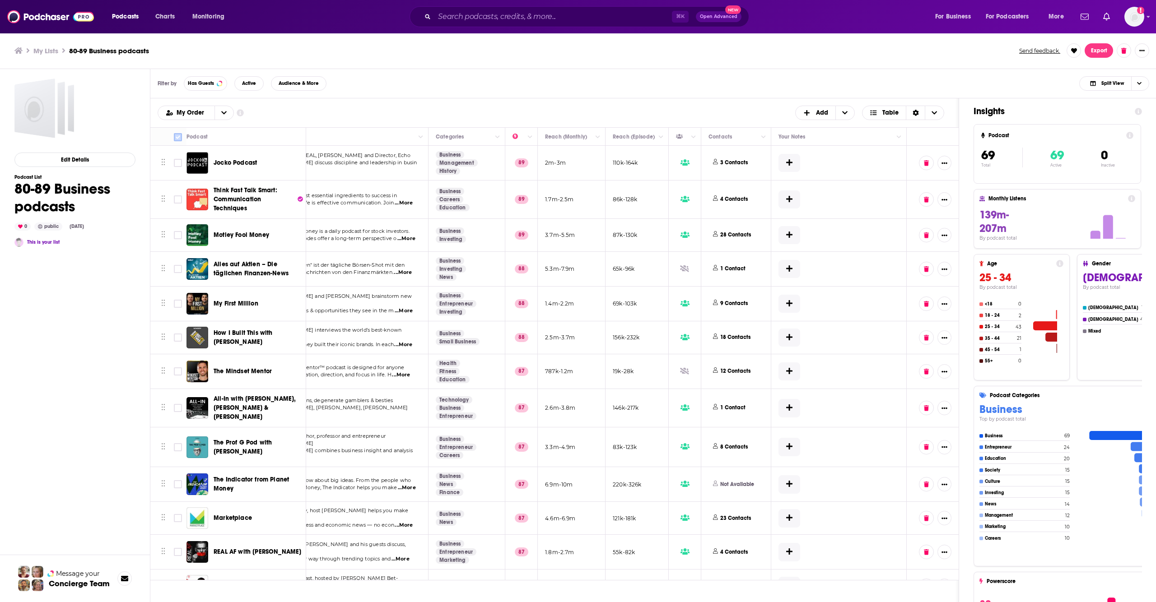
click at [179, 138] on input "Toggle select all" at bounding box center [178, 137] width 8 height 8
checkbox input "true"
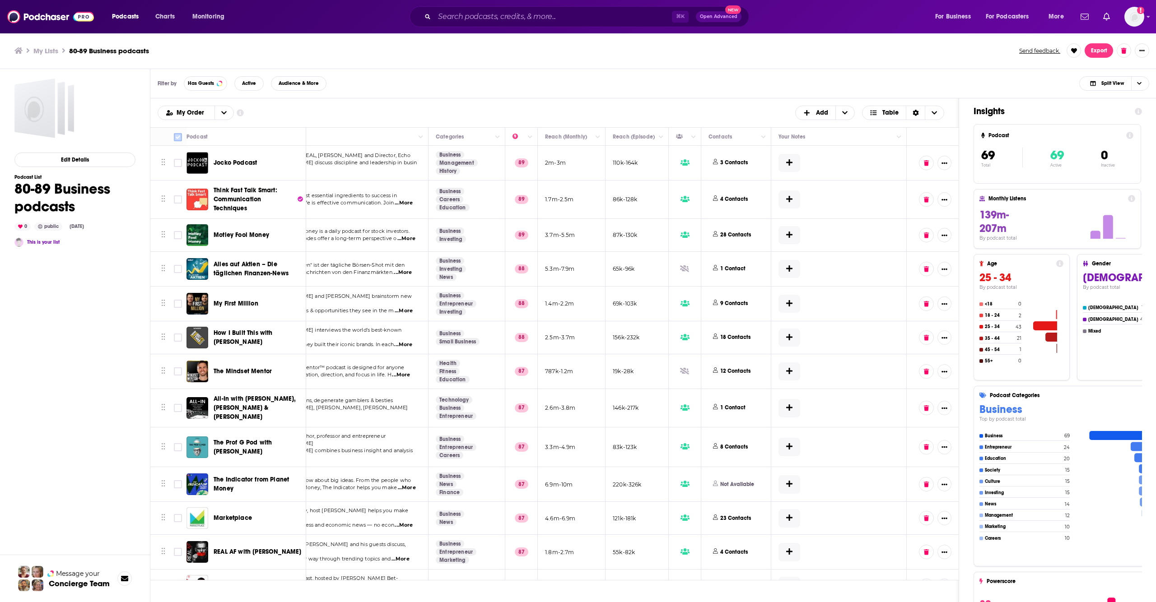
checkbox input "true"
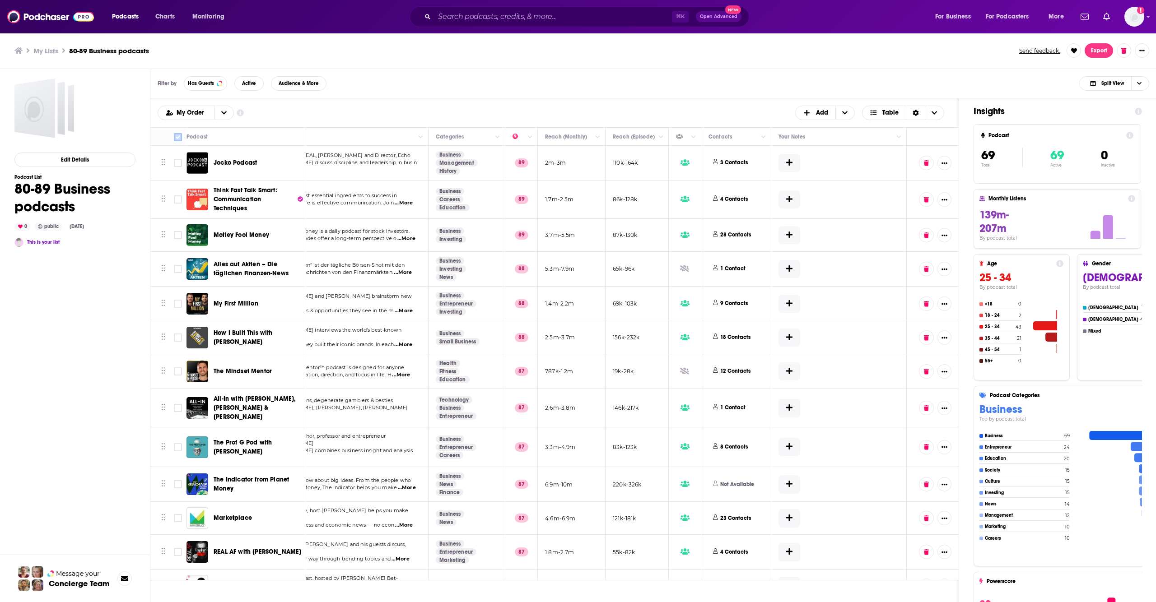
checkbox input "true"
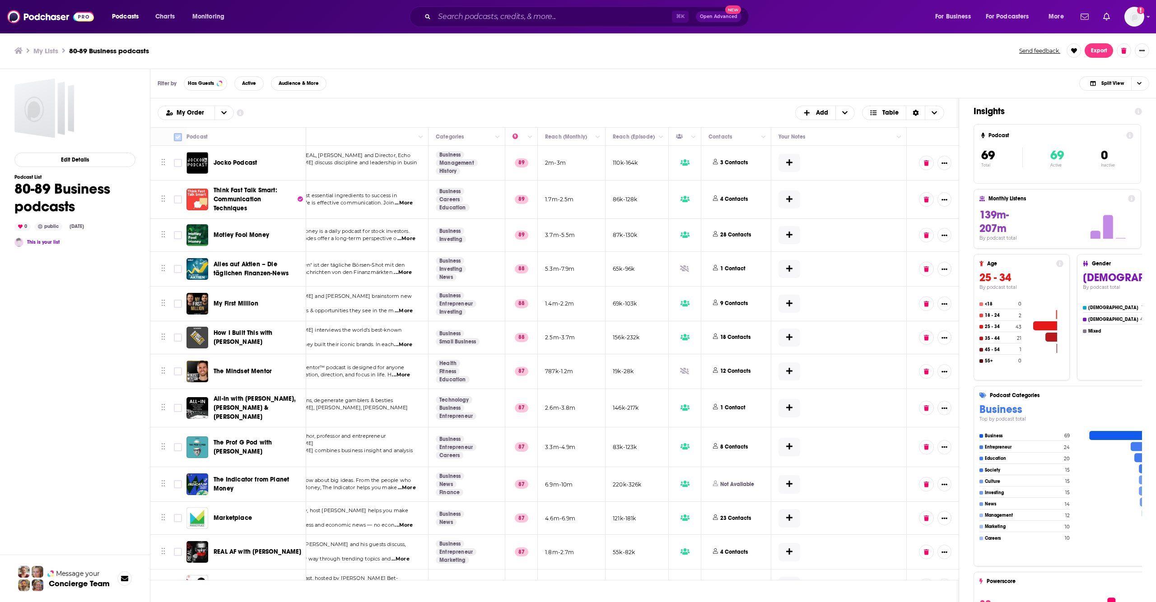
checkbox input "true"
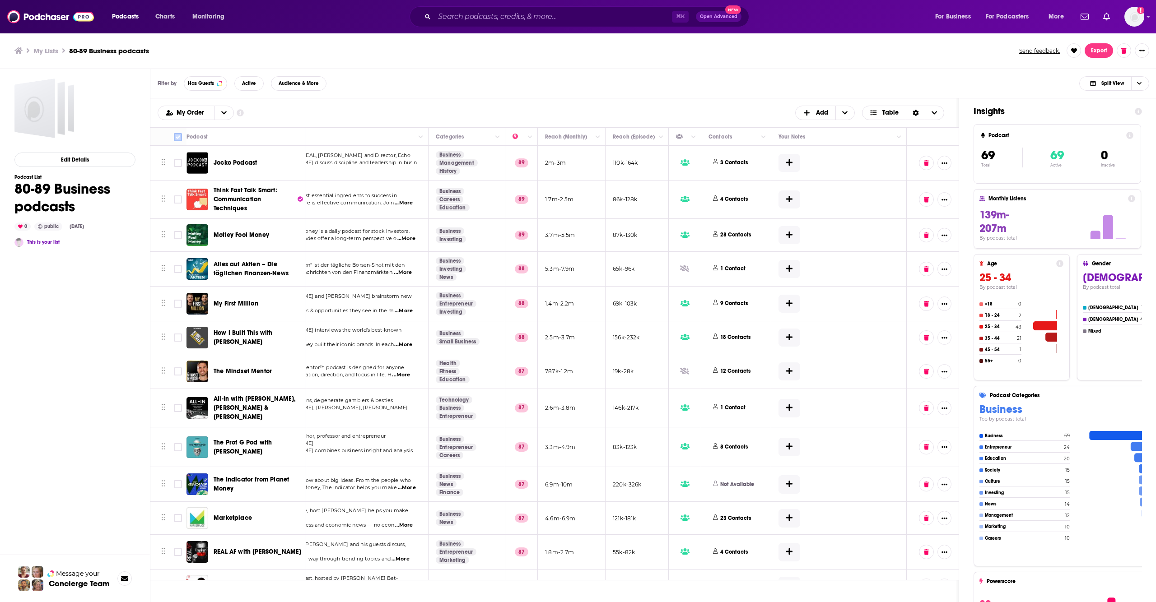
checkbox input "true"
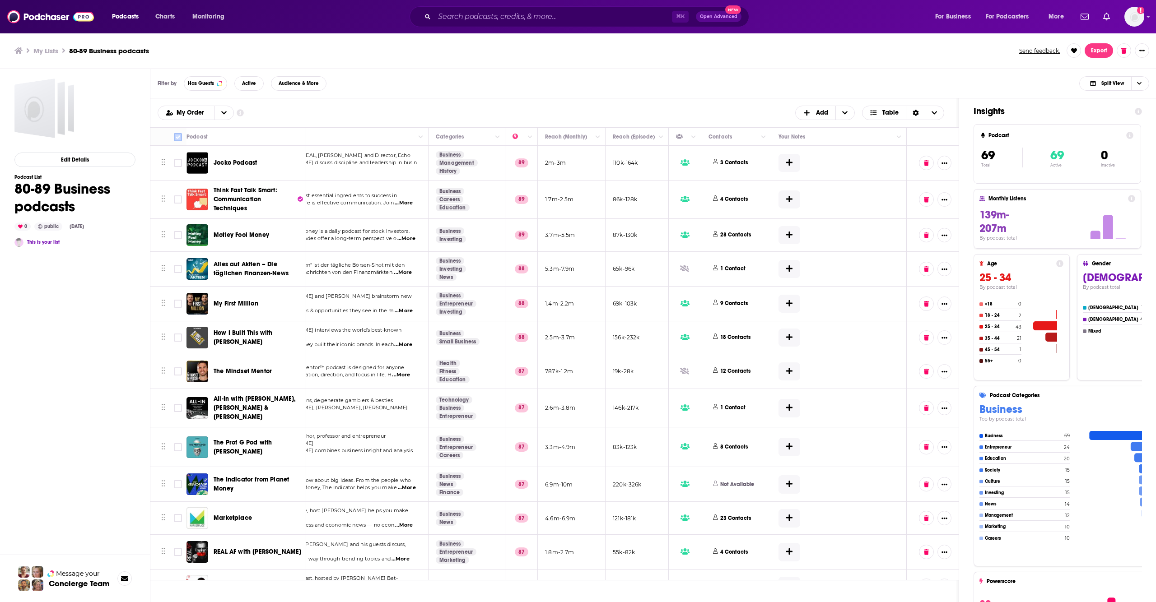
checkbox input "true"
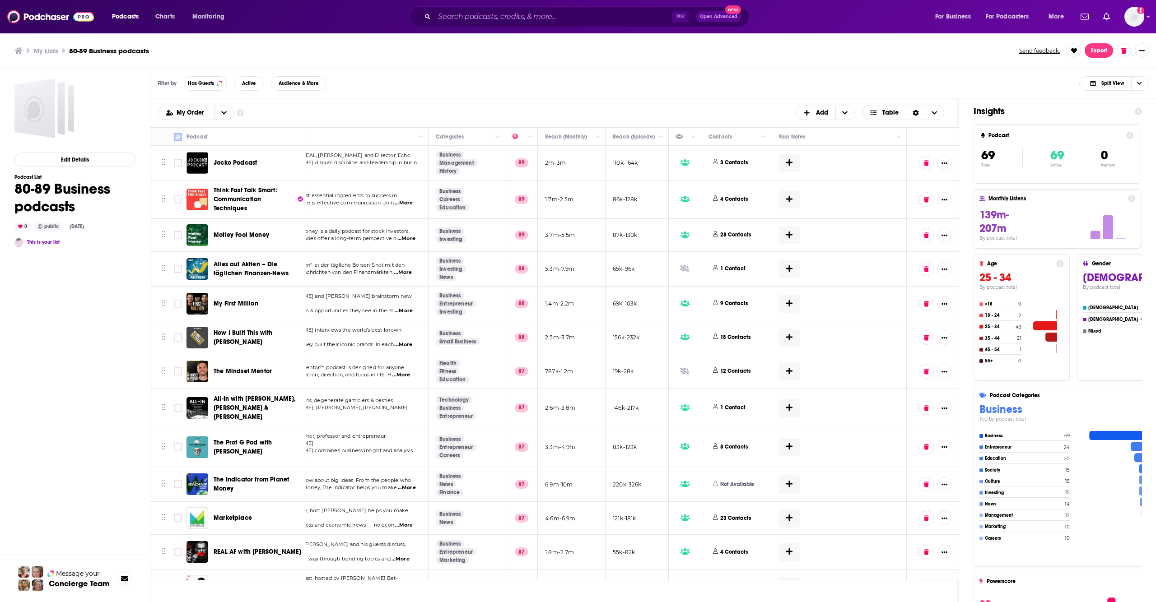
checkbox input "true"
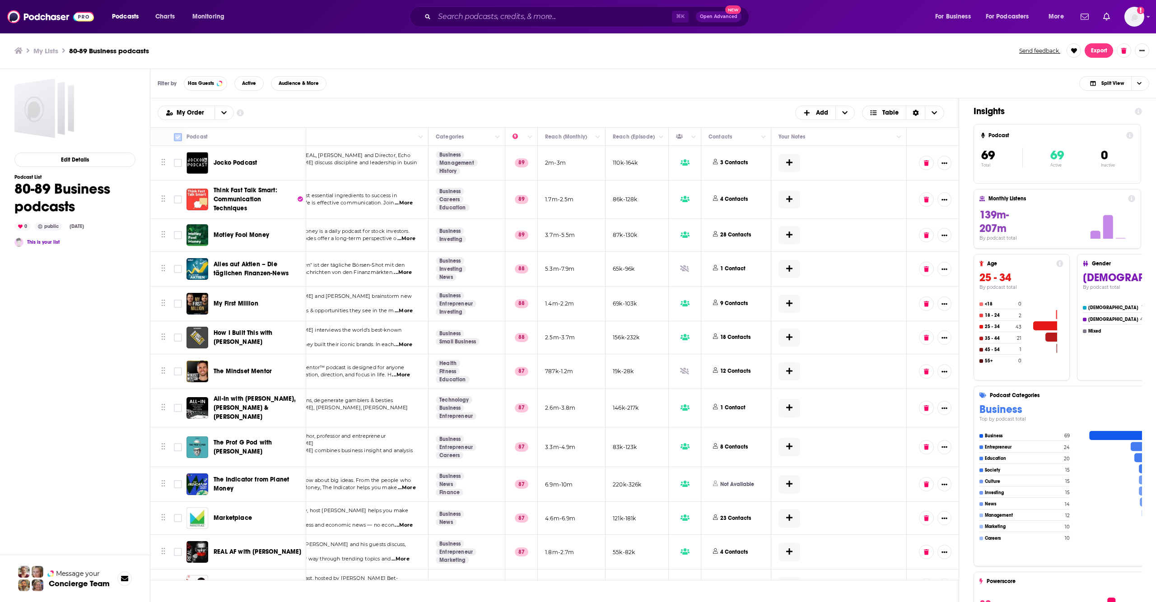
checkbox input "true"
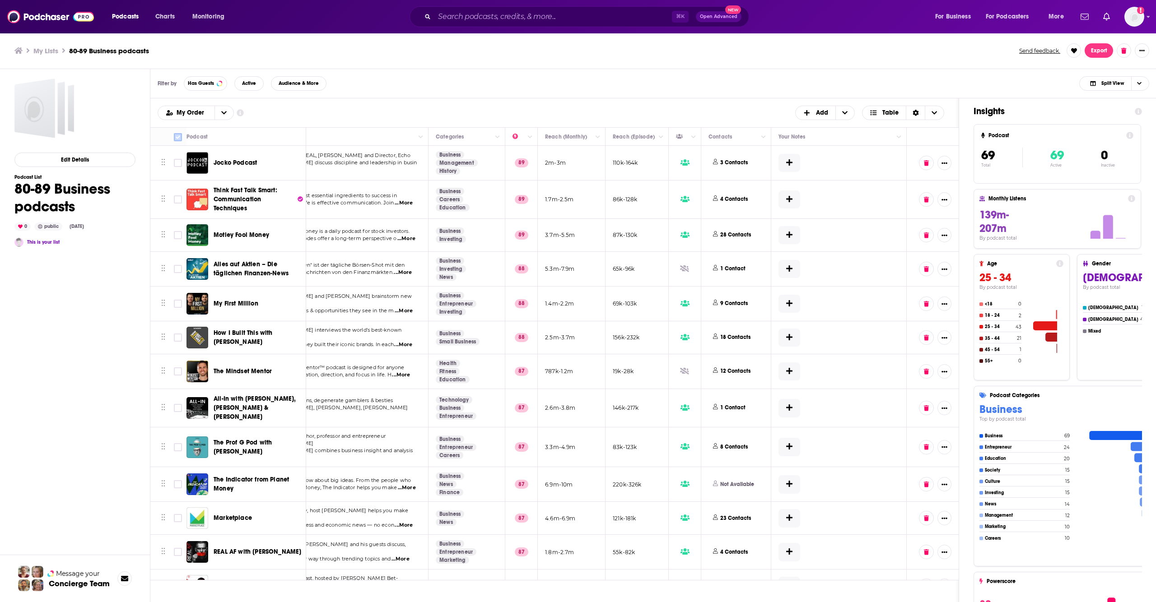
checkbox input "true"
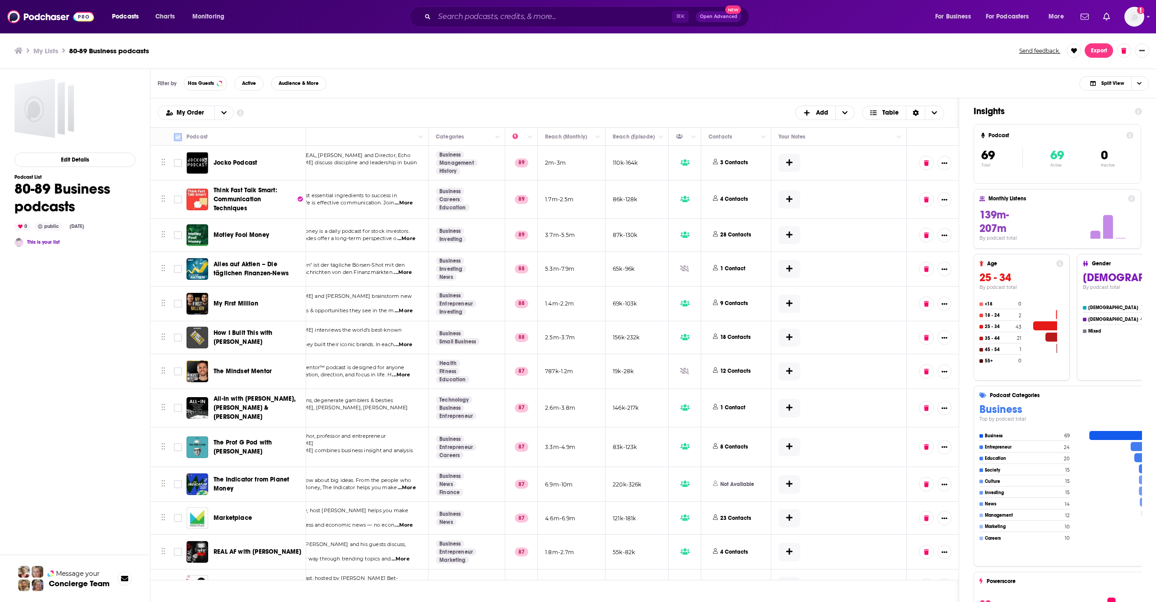
checkbox input "true"
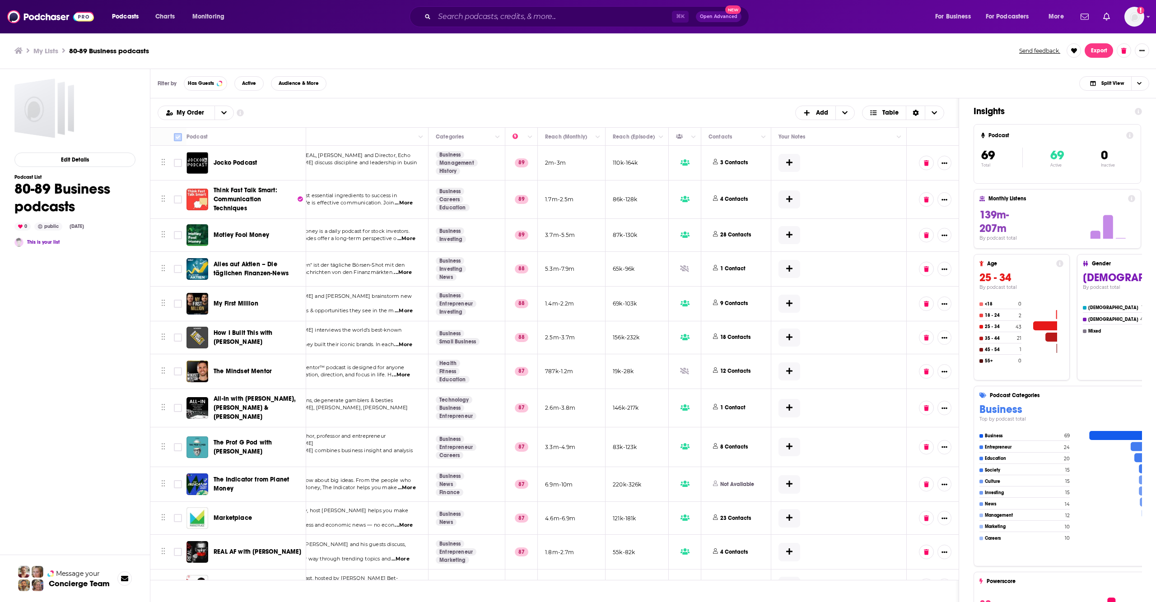
checkbox input "true"
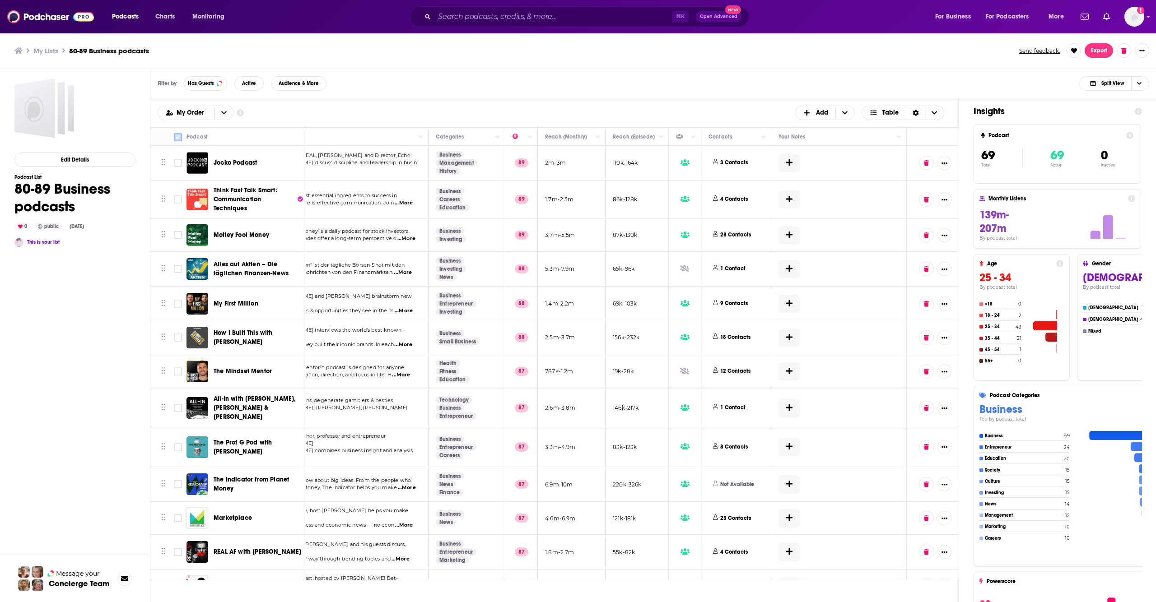
checkbox input "true"
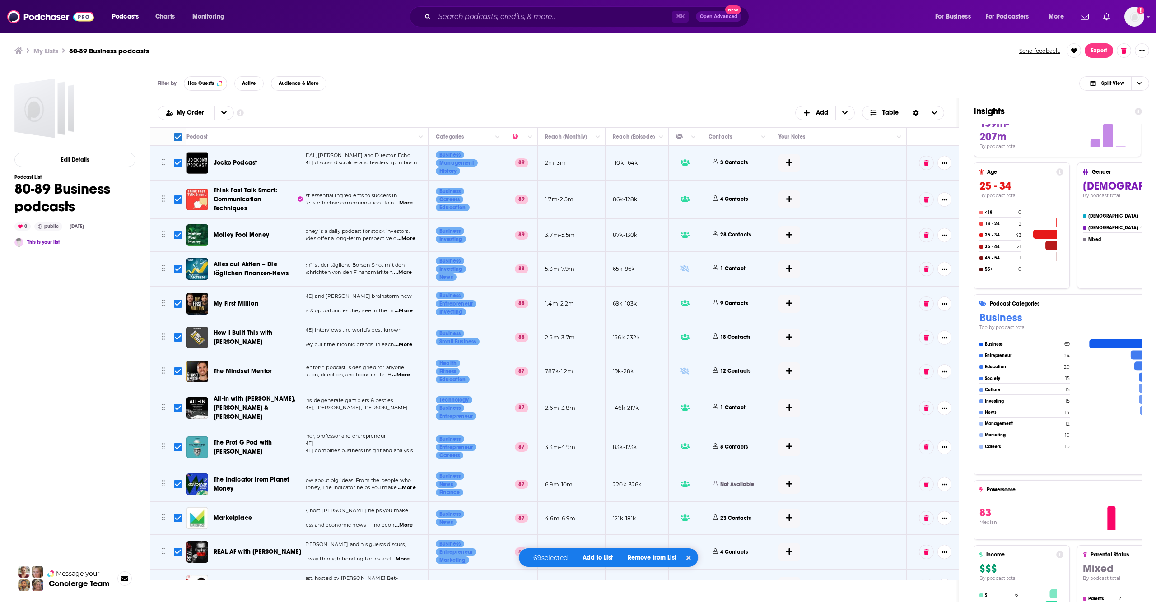
scroll to position [0, 0]
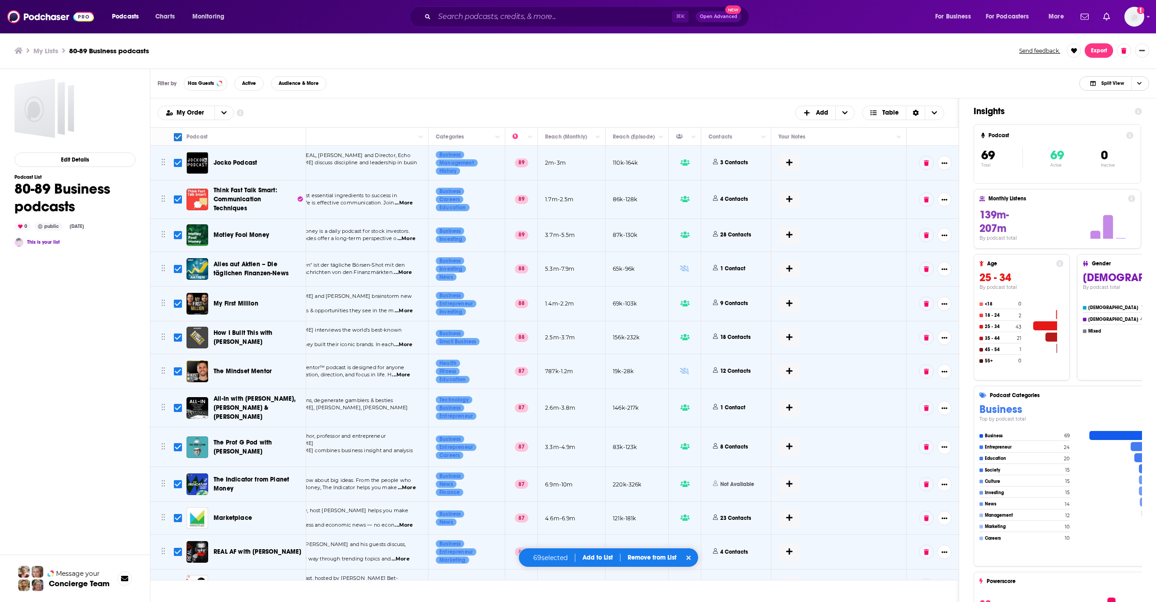
click at [1136, 84] on span "Choose View" at bounding box center [1138, 84] width 15 height 14
click at [1094, 47] on button "Export" at bounding box center [1099, 50] width 28 height 14
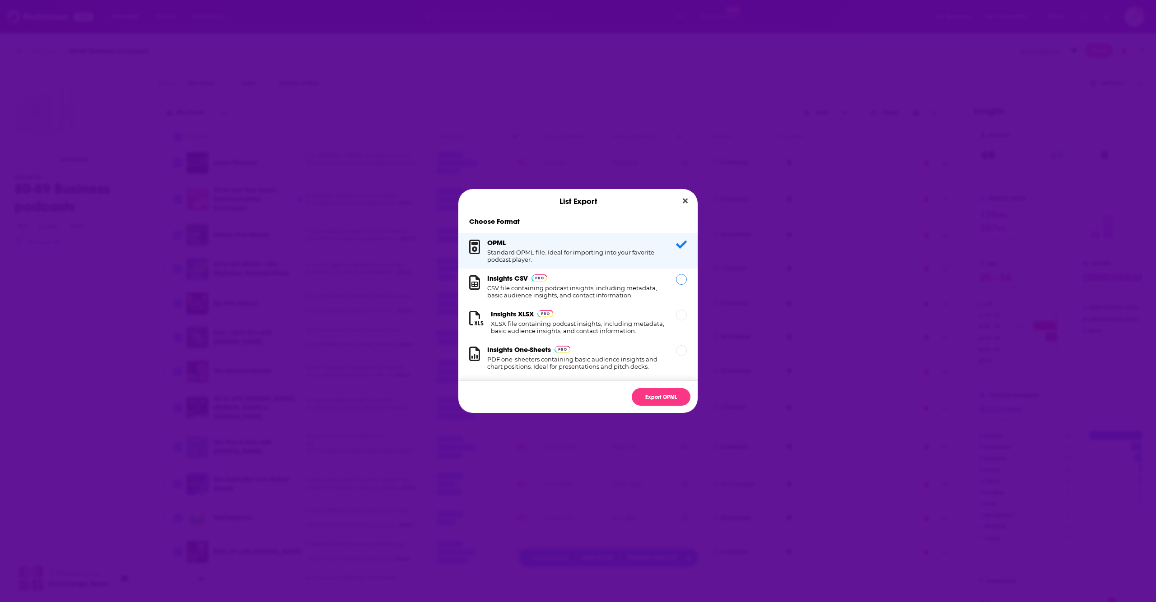
click at [616, 290] on h1 "CSV file containing podcast insights, including metadata, basic audience insigh…" at bounding box center [576, 292] width 178 height 14
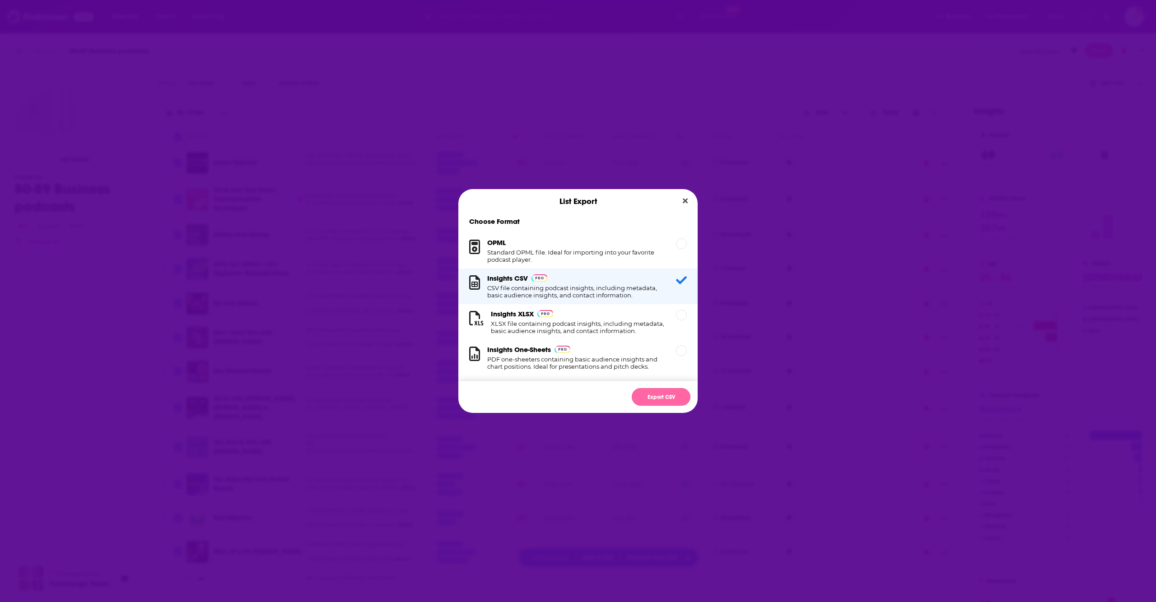
click at [663, 397] on button "Export CSV" at bounding box center [661, 397] width 59 height 18
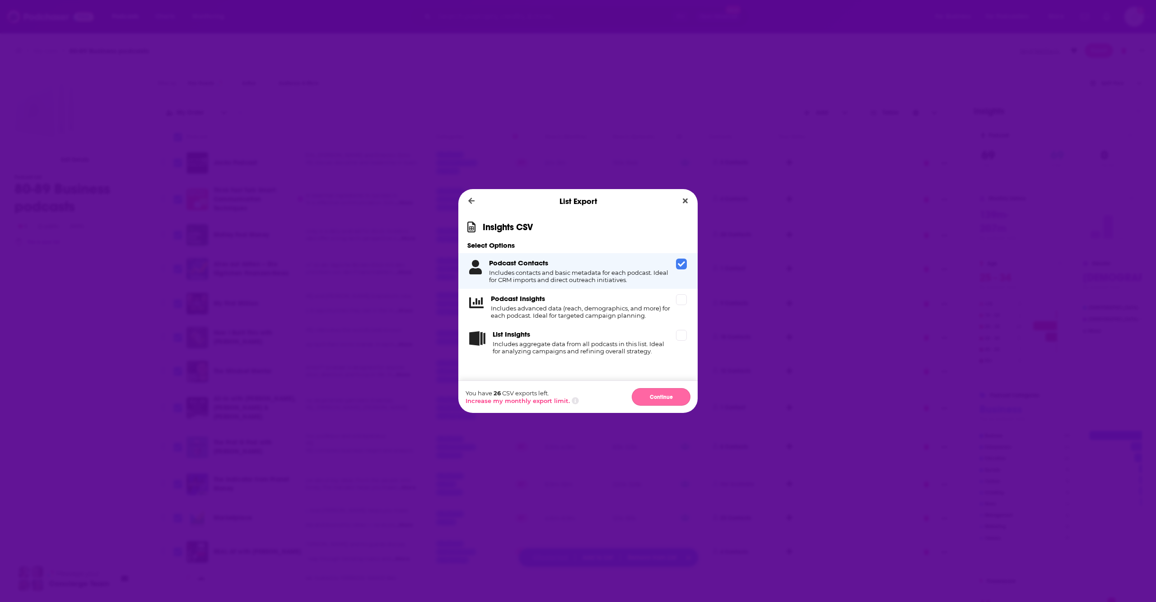
click at [659, 400] on button "Continue" at bounding box center [661, 397] width 59 height 18
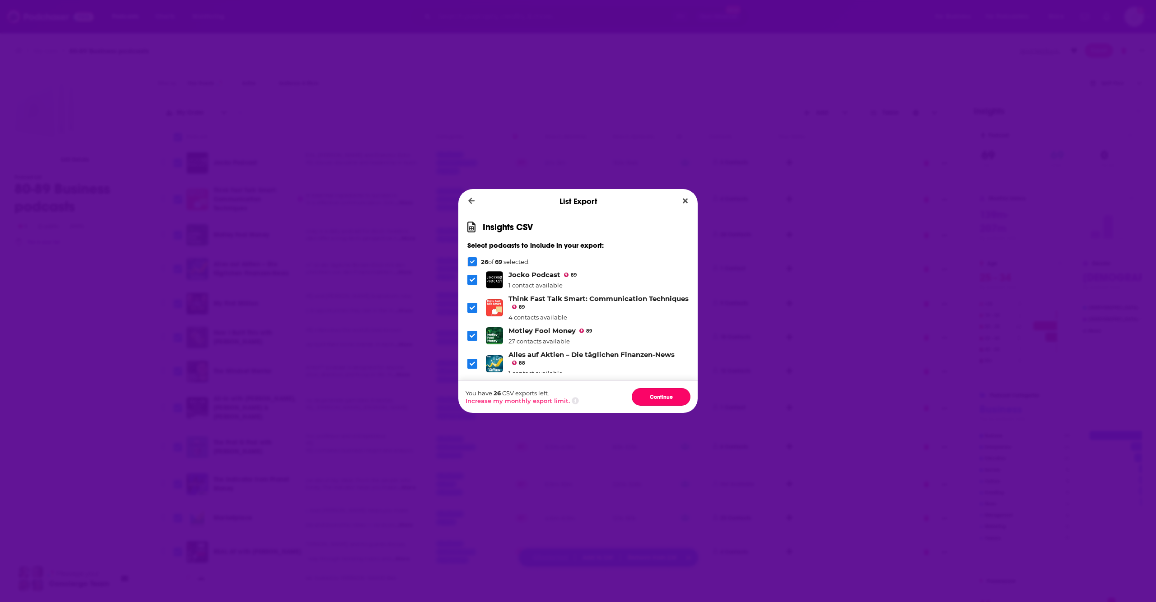
click at [659, 400] on button "Continue" at bounding box center [661, 397] width 59 height 18
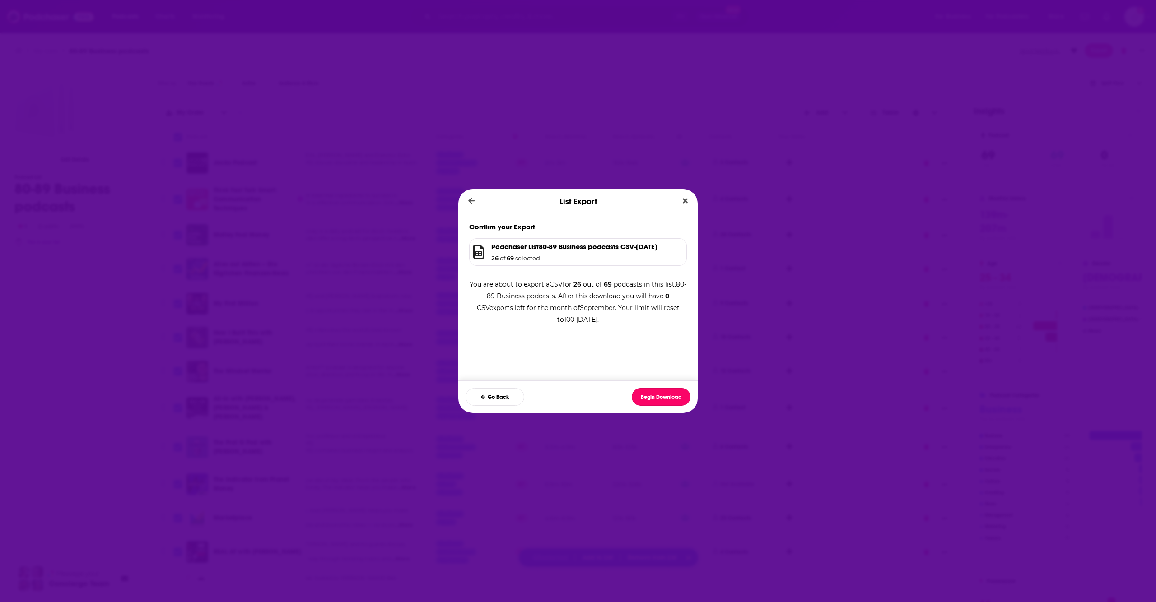
click at [659, 400] on button "Begin Download" at bounding box center [661, 397] width 59 height 18
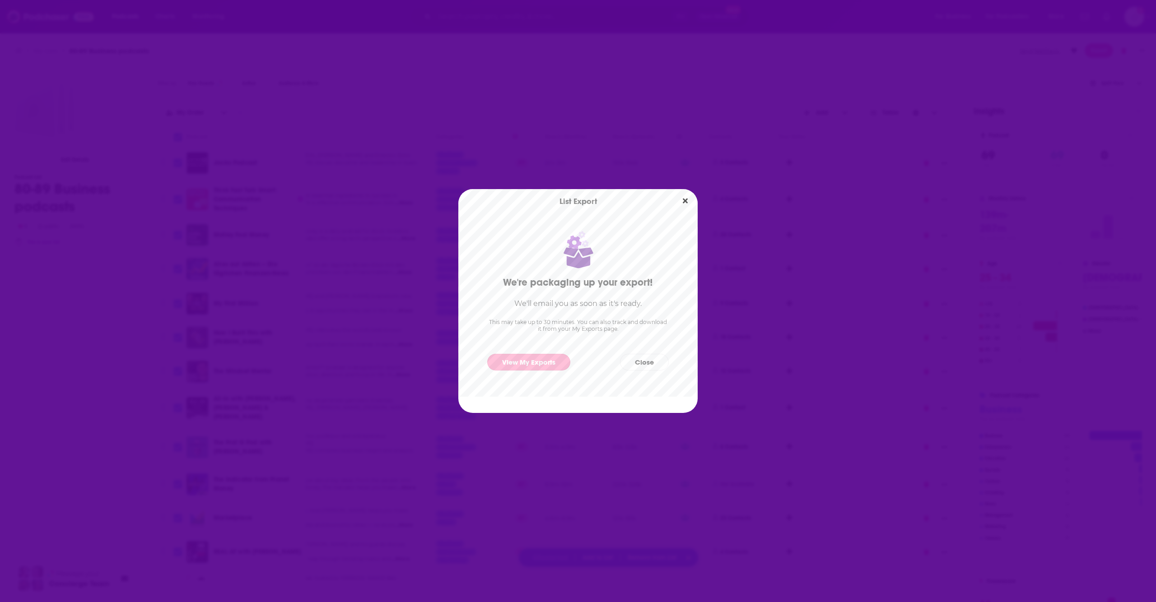
click at [554, 364] on link "View My Exports" at bounding box center [528, 362] width 83 height 17
